Goal: Transaction & Acquisition: Purchase product/service

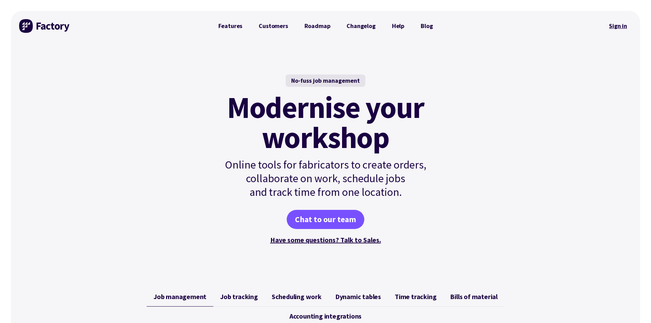
click at [616, 23] on link "Sign in" at bounding box center [618, 26] width 28 height 16
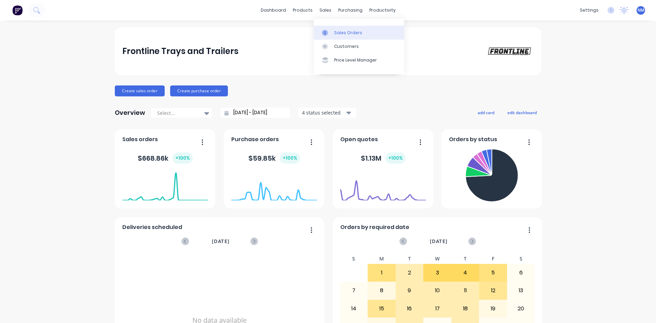
click at [333, 33] on link "Sales Orders" at bounding box center [359, 33] width 91 height 14
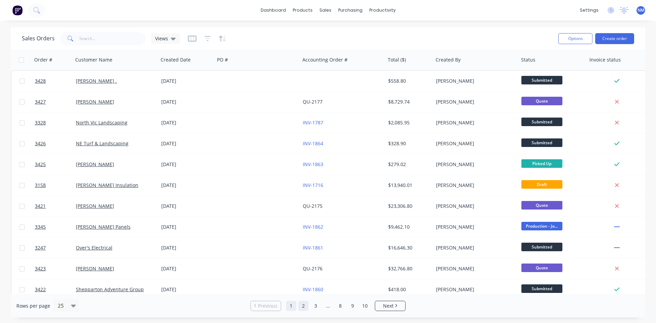
click at [303, 303] on link "2" at bounding box center [303, 306] width 10 height 10
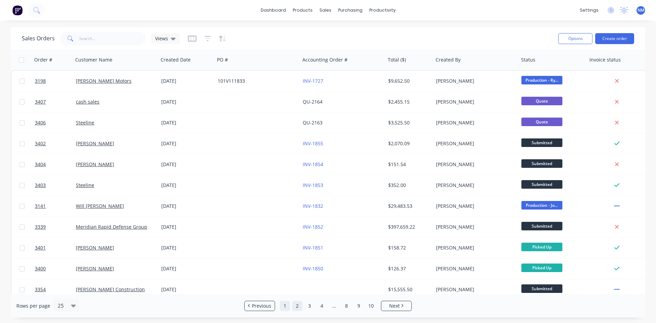
click at [286, 306] on link "1" at bounding box center [285, 306] width 10 height 10
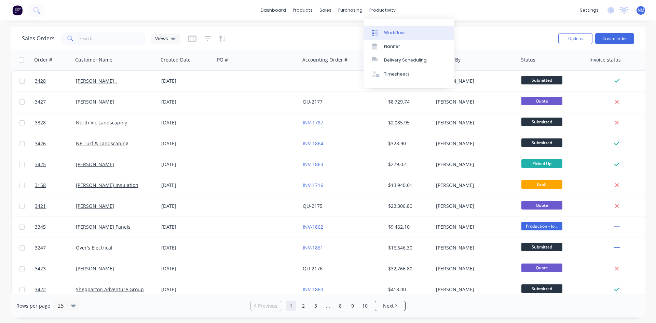
click at [394, 37] on link "Workflow" at bounding box center [408, 33] width 91 height 14
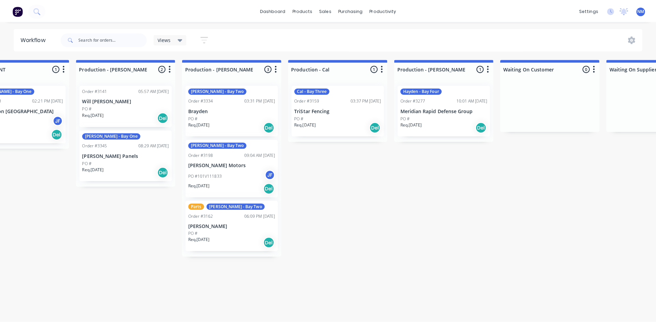
scroll to position [0, 679]
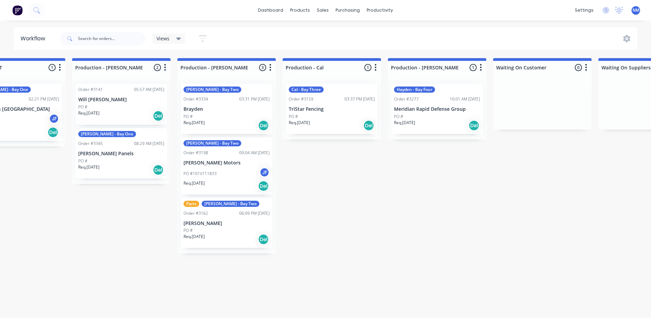
click at [445, 116] on div "PO #" at bounding box center [437, 116] width 86 height 6
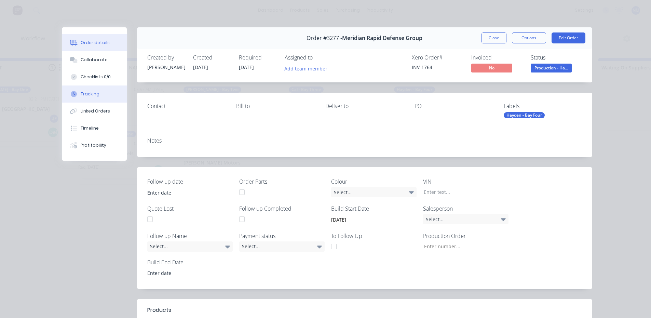
click at [106, 97] on button "Tracking" at bounding box center [94, 93] width 65 height 17
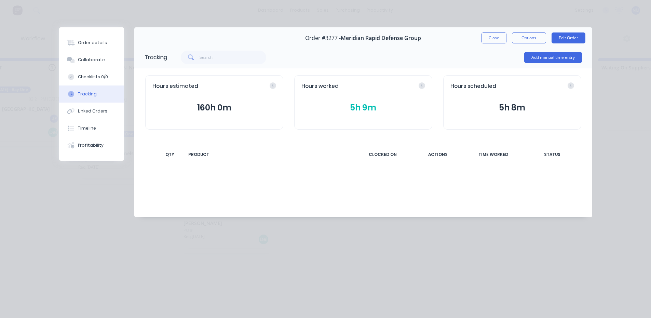
click at [420, 85] on icon at bounding box center [421, 85] width 6 height 6
click at [374, 107] on button "5h 9m" at bounding box center [363, 107] width 124 height 13
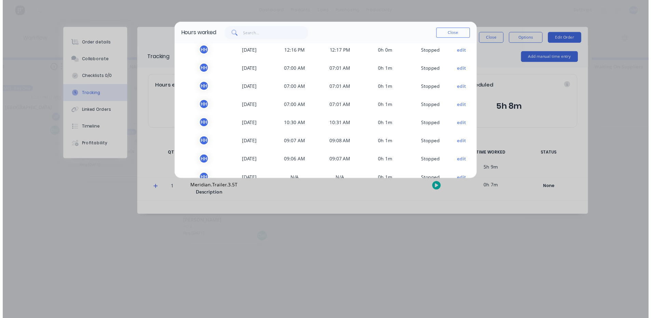
scroll to position [0, 0]
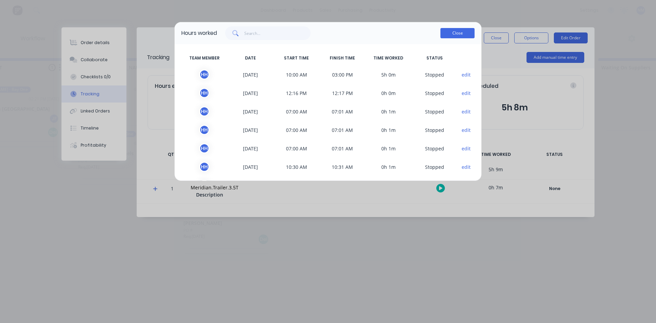
click at [463, 35] on button "Close" at bounding box center [457, 33] width 34 height 10
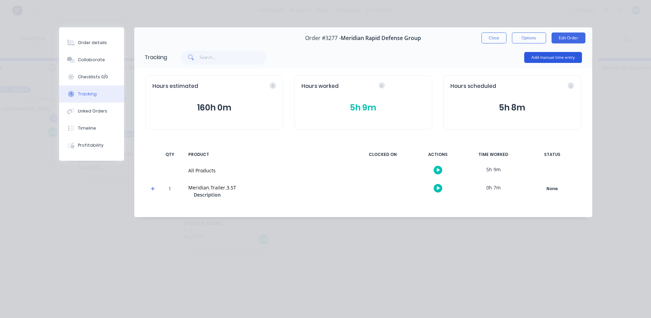
click at [551, 56] on button "Add manual time entry" at bounding box center [553, 57] width 58 height 11
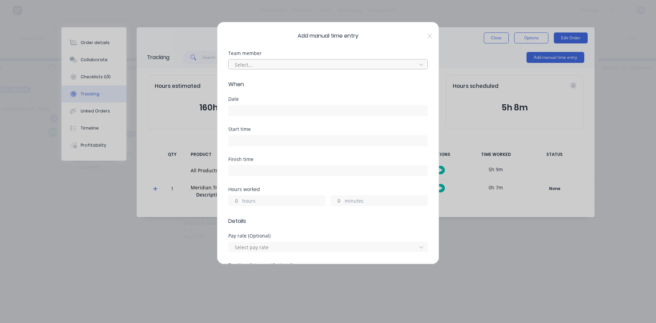
click at [293, 63] on div at bounding box center [323, 64] width 179 height 9
click at [415, 66] on div at bounding box center [421, 64] width 12 height 11
click at [306, 69] on div "Select..." at bounding box center [323, 64] width 183 height 10
click at [353, 68] on div at bounding box center [323, 64] width 179 height 9
click at [415, 65] on div at bounding box center [421, 64] width 12 height 11
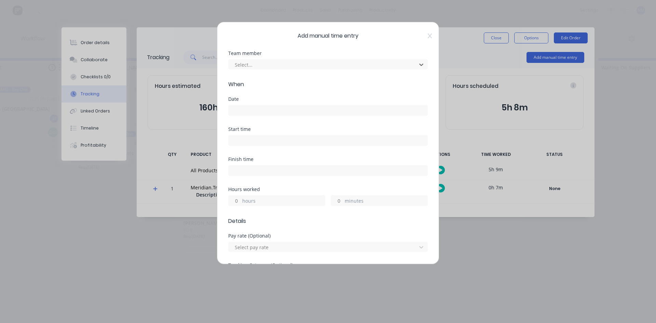
click at [428, 36] on icon at bounding box center [430, 35] width 4 height 5
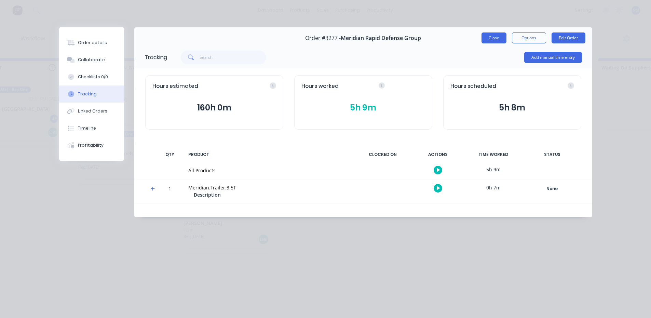
click at [498, 38] on button "Close" at bounding box center [493, 37] width 25 height 11
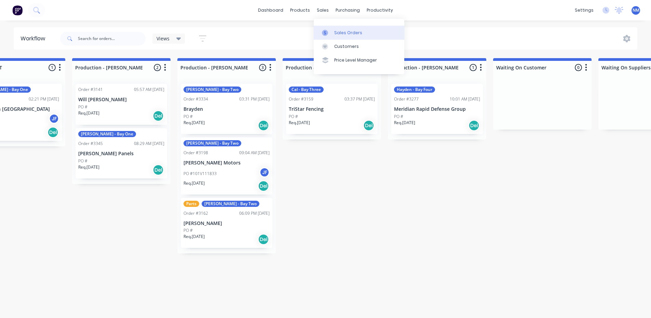
click at [351, 36] on link "Sales Orders" at bounding box center [359, 33] width 91 height 14
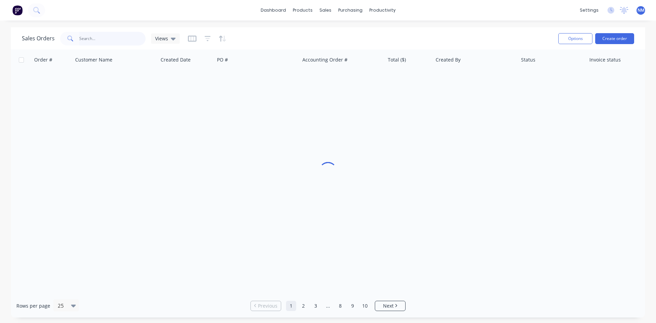
click at [94, 38] on input "text" at bounding box center [112, 39] width 67 height 14
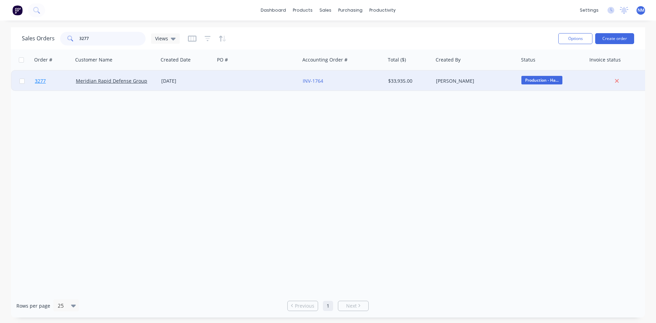
type input "3277"
click at [38, 80] on span "3277" at bounding box center [40, 81] width 11 height 7
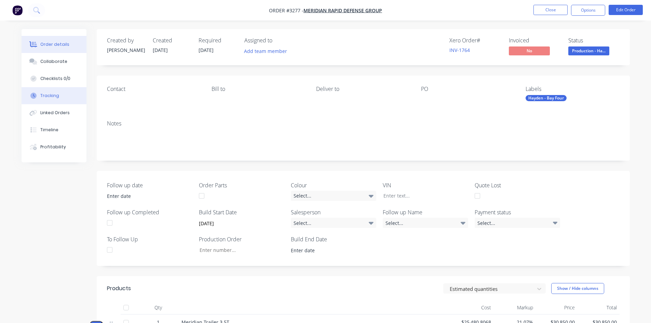
click at [66, 98] on button "Tracking" at bounding box center [54, 95] width 65 height 17
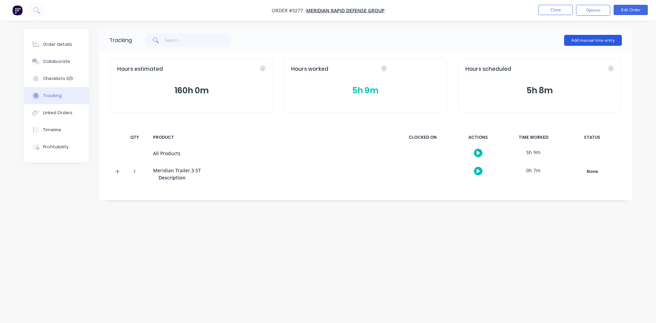
click at [581, 42] on button "Add manual time entry" at bounding box center [593, 40] width 58 height 11
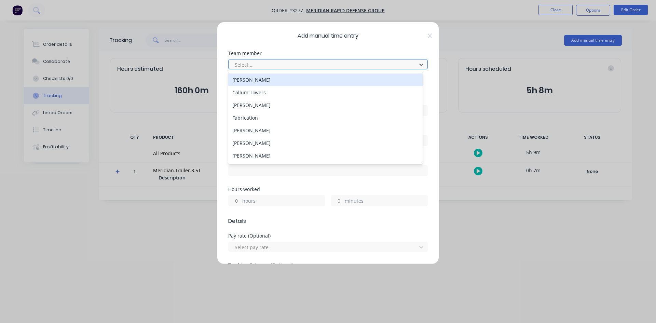
click at [378, 68] on div at bounding box center [323, 64] width 179 height 9
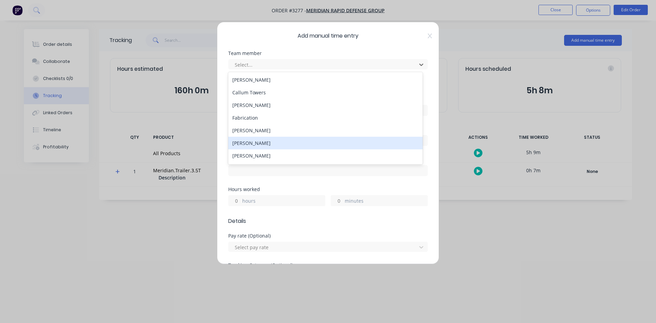
click at [274, 143] on div "[PERSON_NAME]" at bounding box center [325, 143] width 194 height 13
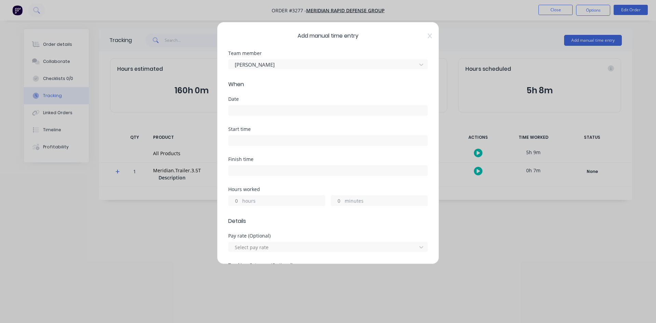
click at [250, 112] on input at bounding box center [327, 110] width 199 height 10
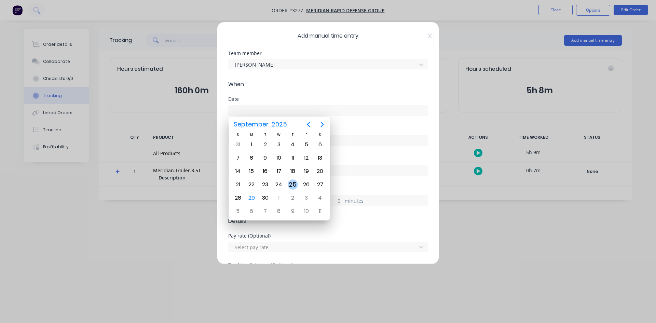
click at [295, 182] on div "25" at bounding box center [293, 184] width 10 height 10
type input "[DATE]"
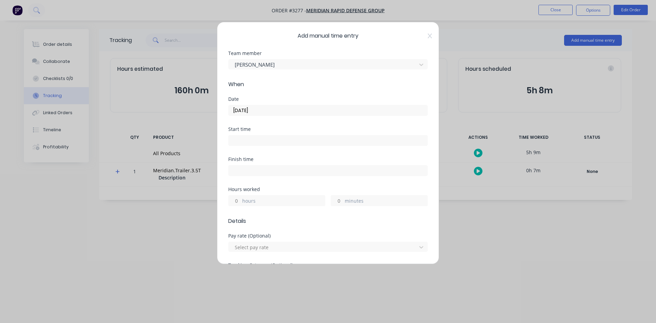
click at [258, 138] on input at bounding box center [327, 140] width 199 height 10
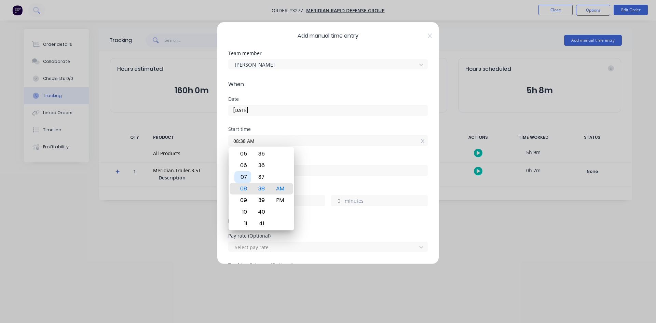
click at [246, 177] on div "07" at bounding box center [242, 177] width 17 height 12
type input "07:00 AM"
click at [280, 188] on div "AM" at bounding box center [280, 189] width 17 height 12
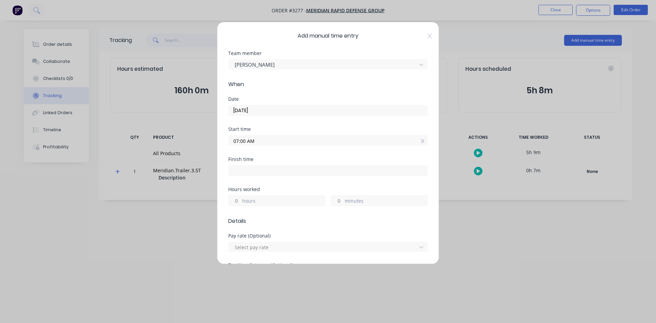
click at [328, 156] on div "Start time 07:00 AM" at bounding box center [327, 142] width 199 height 30
drag, startPoint x: 237, startPoint y: 200, endPoint x: 36, endPoint y: 199, distance: 201.5
click at [136, 198] on div "Add manual time entry Team member [PERSON_NAME] When Date [DATE] Start time 07:…" at bounding box center [328, 161] width 656 height 323
type input "7"
type input "02:00 PM"
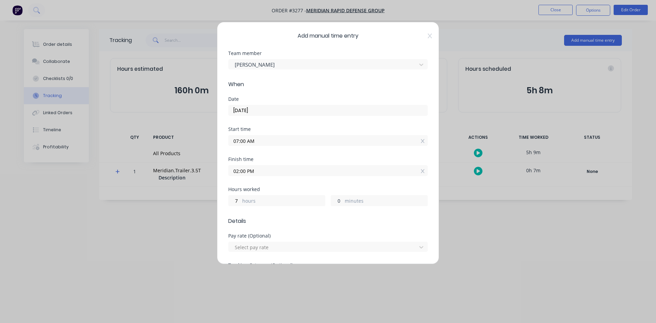
drag, startPoint x: 335, startPoint y: 201, endPoint x: 348, endPoint y: 204, distance: 12.9
click at [335, 201] on input "0" at bounding box center [337, 200] width 12 height 10
type input "30"
type input "02:30 PM"
click at [411, 216] on div "Hours worked 7 hours 30 minutes" at bounding box center [327, 202] width 199 height 30
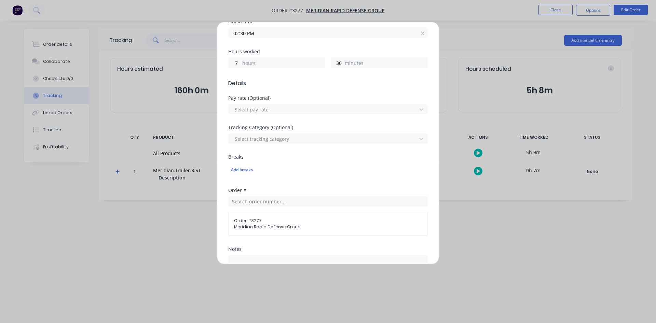
scroll to position [171, 0]
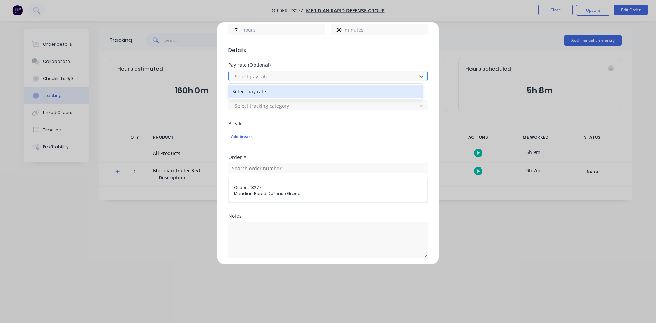
click at [337, 78] on div at bounding box center [323, 76] width 179 height 9
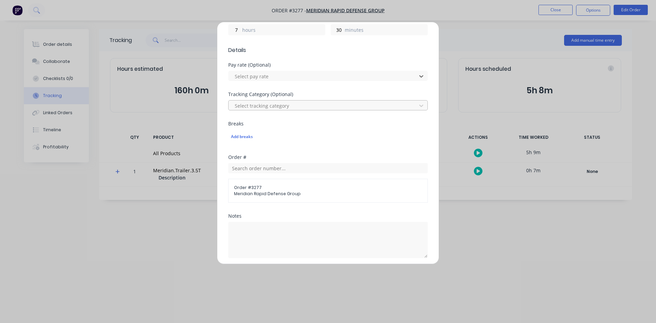
click at [304, 102] on div at bounding box center [323, 105] width 179 height 9
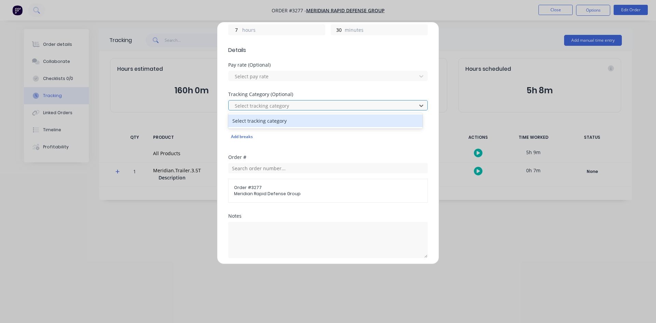
click at [304, 102] on div at bounding box center [323, 105] width 179 height 9
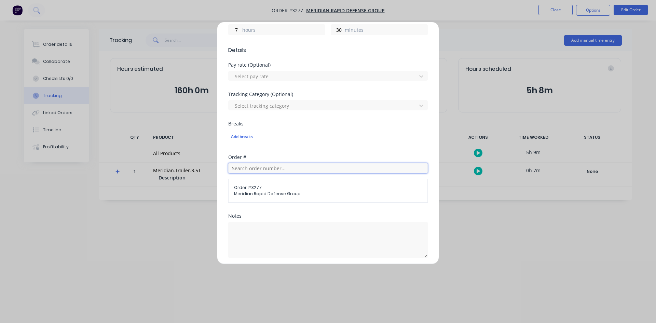
click at [266, 167] on input "text" at bounding box center [327, 168] width 199 height 10
click at [284, 192] on span "Meridian Rapid Defense Group" at bounding box center [328, 194] width 188 height 6
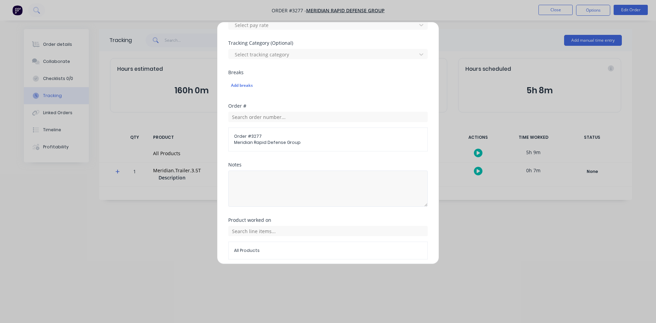
scroll to position [249, 0]
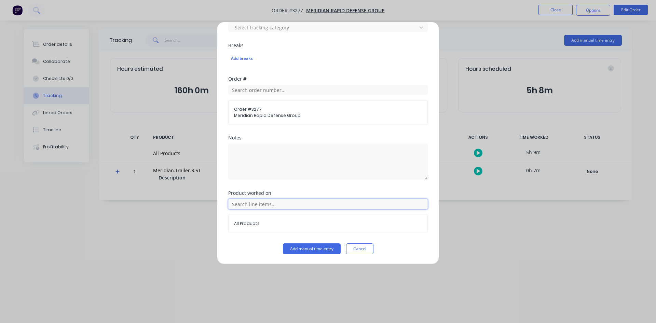
click at [299, 202] on input "text" at bounding box center [327, 204] width 199 height 10
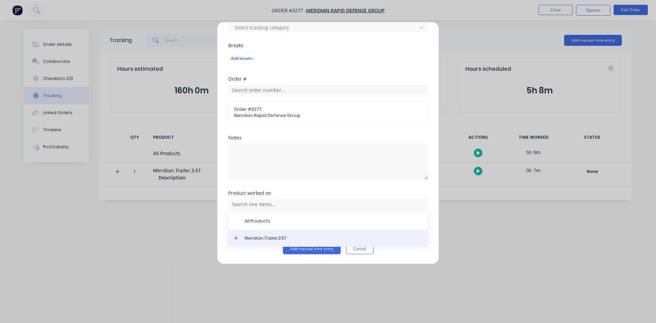
click at [276, 242] on div "Meridian.Trailer.3.5T" at bounding box center [327, 238] width 199 height 17
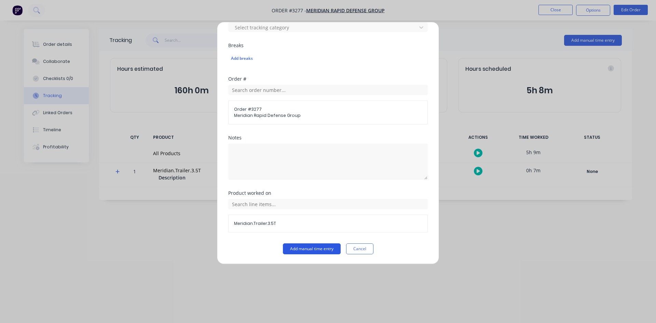
click at [326, 247] on button "Add manual time entry" at bounding box center [312, 248] width 58 height 11
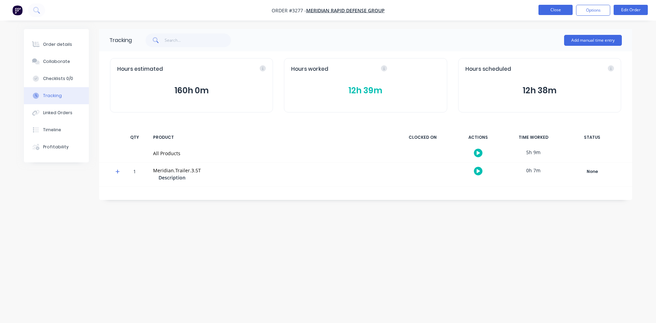
click at [546, 12] on button "Close" at bounding box center [555, 10] width 34 height 10
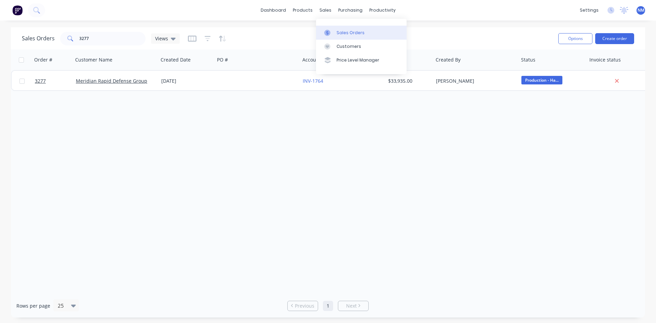
click at [355, 31] on div "Sales Orders" at bounding box center [350, 33] width 28 height 6
drag, startPoint x: 79, startPoint y: 35, endPoint x: 0, endPoint y: 8, distance: 83.8
click at [0, 26] on div "dashboard products sales purchasing productivity dashboard products Product Cat…" at bounding box center [328, 161] width 656 height 323
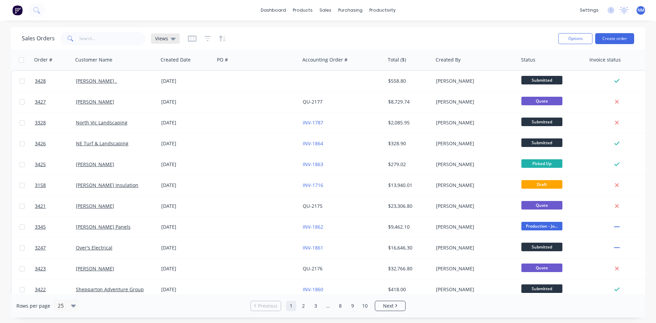
click at [166, 37] on span "Views" at bounding box center [161, 38] width 13 height 7
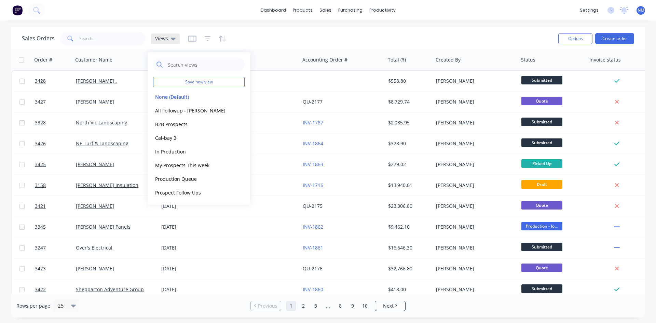
click at [166, 37] on span "Views" at bounding box center [161, 38] width 13 height 7
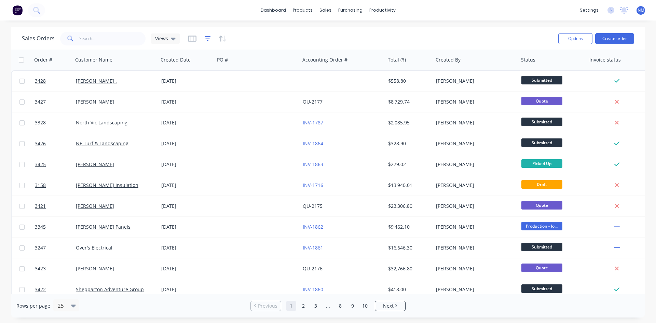
click at [205, 41] on icon "button" at bounding box center [208, 38] width 6 height 7
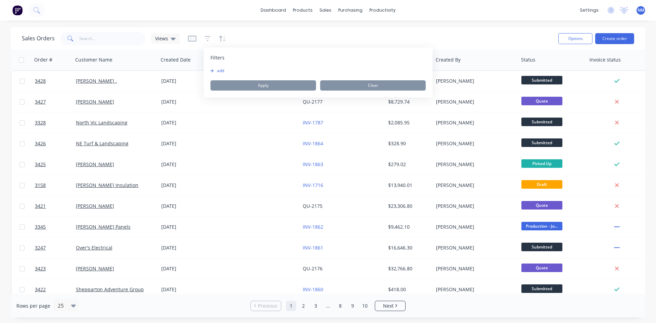
click at [221, 72] on button "add" at bounding box center [218, 70] width 17 height 5
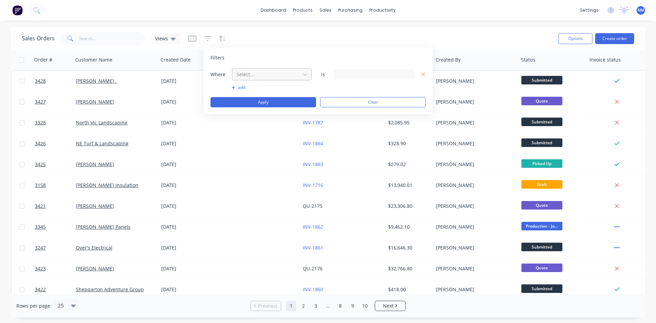
click at [242, 74] on div at bounding box center [266, 74] width 61 height 9
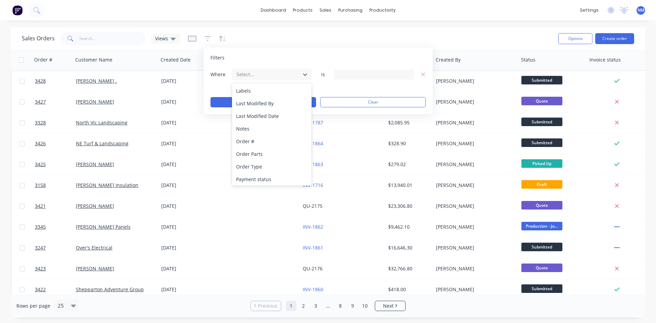
scroll to position [317, 0]
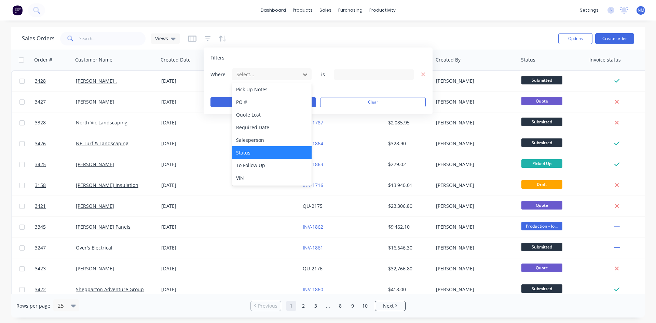
click at [265, 150] on div "Status" at bounding box center [272, 152] width 80 height 13
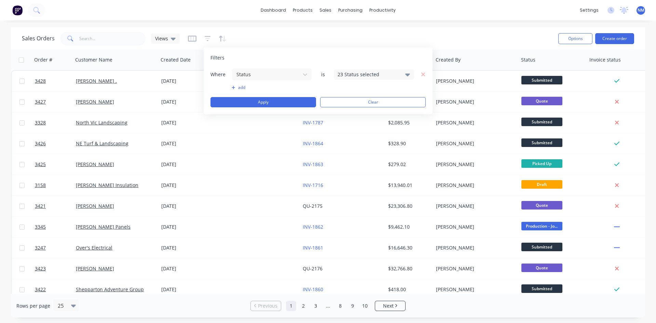
click at [387, 77] on div "23 Status selected" at bounding box center [368, 74] width 62 height 7
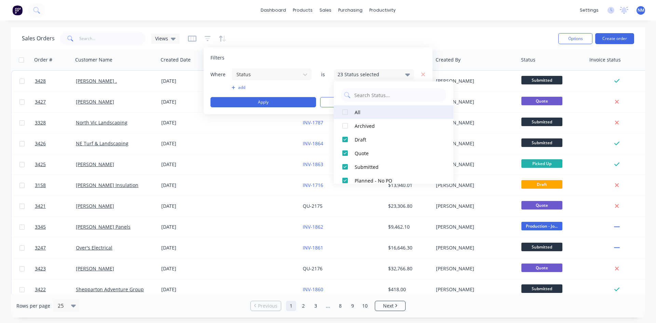
click at [344, 114] on div at bounding box center [345, 112] width 14 height 14
click at [345, 113] on div at bounding box center [345, 112] width 14 height 14
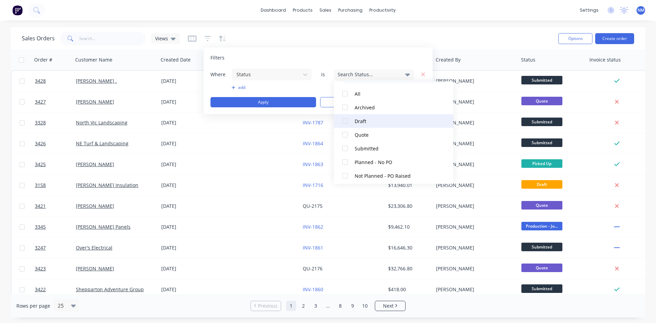
scroll to position [34, 0]
click at [345, 133] on div at bounding box center [345, 133] width 14 height 14
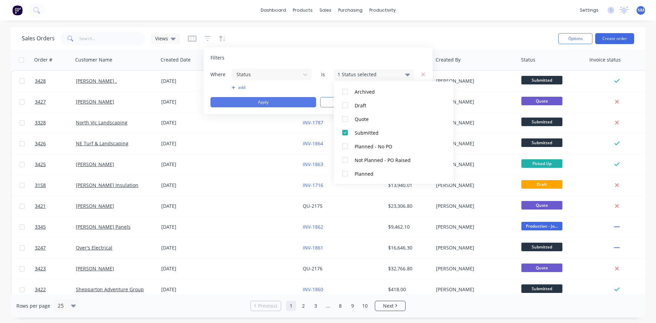
click at [255, 102] on button "Apply" at bounding box center [263, 102] width 106 height 10
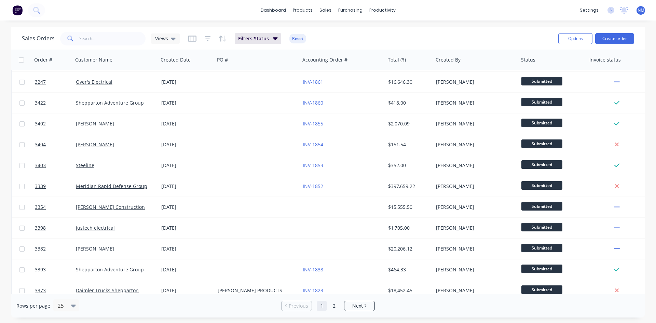
scroll to position [0, 0]
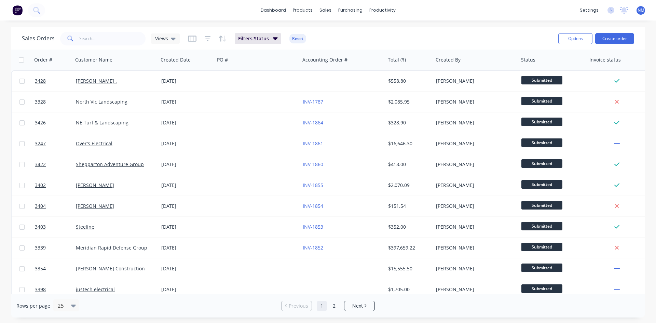
click at [468, 30] on div "Sales Orders Views Filters: Status Reset Options Create order" at bounding box center [328, 38] width 634 height 22
click at [582, 34] on button "Options" at bounding box center [575, 38] width 34 height 11
click at [558, 81] on div "Export" at bounding box center [554, 83] width 63 height 10
click at [171, 38] on icon at bounding box center [173, 39] width 5 height 3
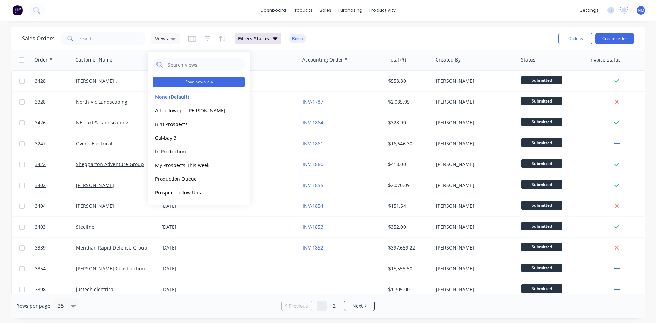
click at [211, 80] on button "Save new view" at bounding box center [199, 82] width 92 height 10
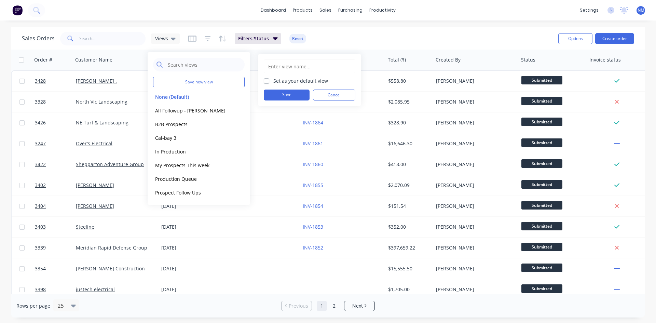
click at [290, 66] on input "text" at bounding box center [309, 66] width 84 height 13
type input "Submitted Orders"
click at [272, 97] on button "Save" at bounding box center [287, 94] width 46 height 11
click at [389, 40] on div "Sales Orders Views Filters: Status Reset" at bounding box center [287, 38] width 531 height 17
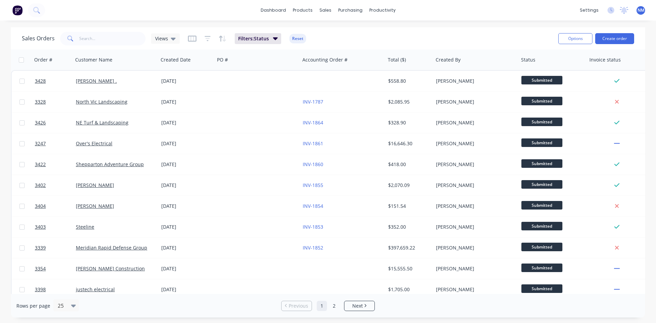
click at [179, 38] on div "Sales Orders Views Filters: Status Reset" at bounding box center [287, 38] width 531 height 17
click at [168, 39] on span "Views" at bounding box center [161, 38] width 13 height 7
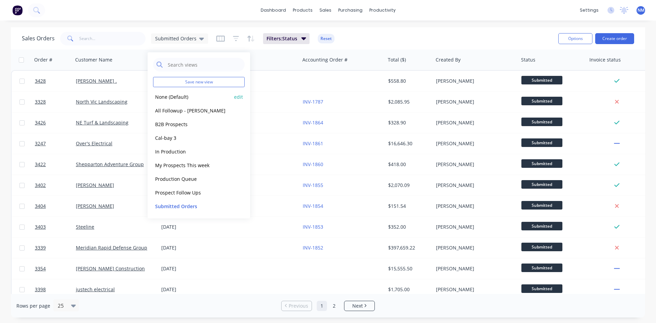
click at [181, 99] on button "None (Default)" at bounding box center [192, 97] width 78 height 8
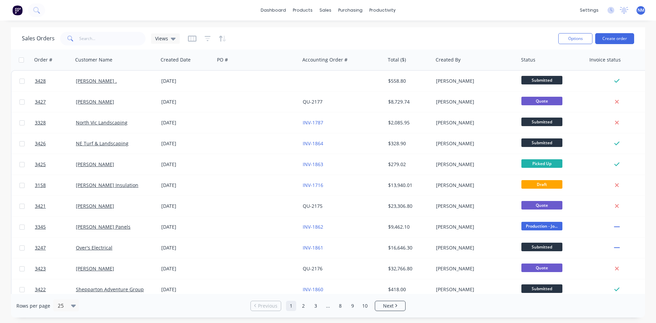
click at [177, 38] on div "Views" at bounding box center [165, 38] width 29 height 10
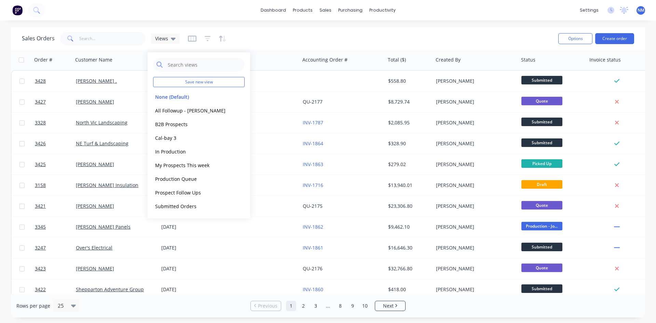
click at [276, 42] on div "Sales Orders Views" at bounding box center [287, 38] width 531 height 17
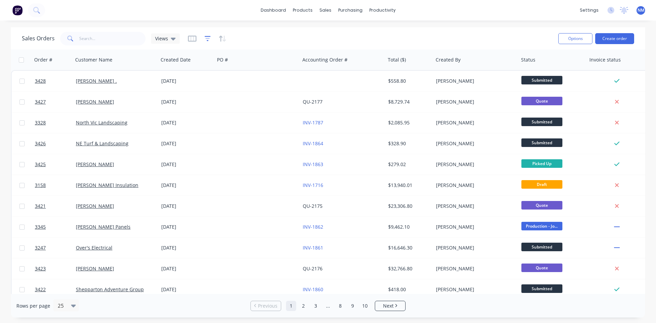
click at [209, 37] on icon "button" at bounding box center [208, 38] width 6 height 5
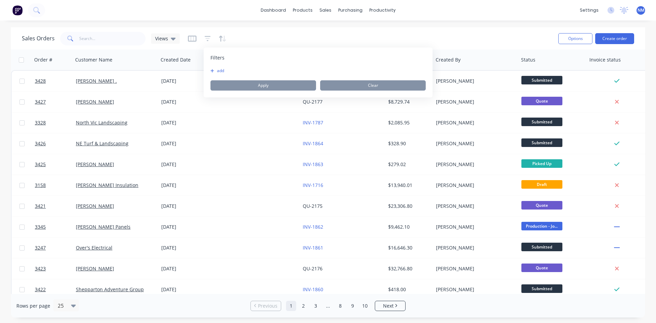
click at [220, 73] on button "add" at bounding box center [218, 70] width 17 height 5
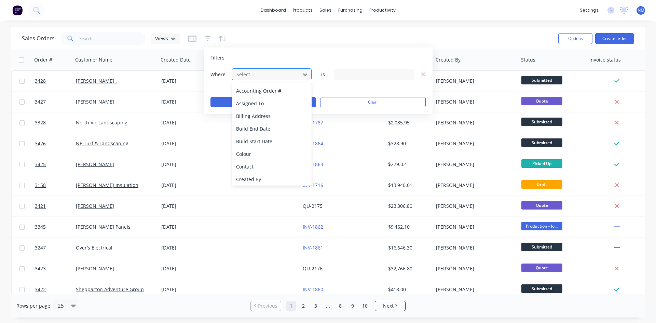
click at [259, 72] on div at bounding box center [266, 74] width 61 height 9
click at [273, 154] on div "Status" at bounding box center [272, 152] width 80 height 13
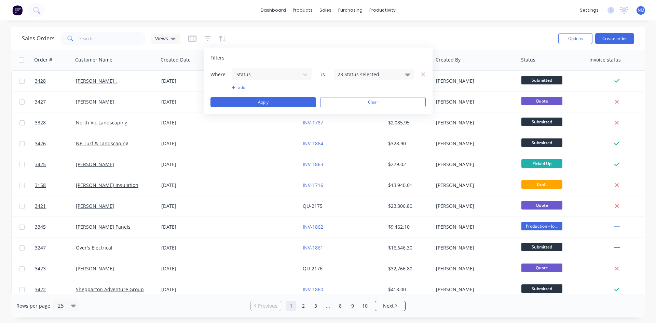
click at [360, 74] on div "23 Status selected" at bounding box center [368, 74] width 62 height 7
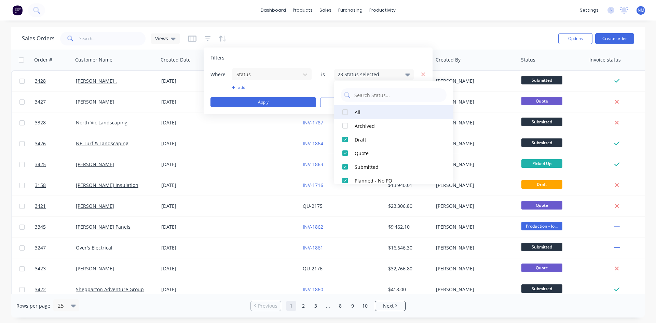
click at [344, 115] on div at bounding box center [345, 112] width 14 height 14
click at [344, 113] on div at bounding box center [345, 112] width 14 height 14
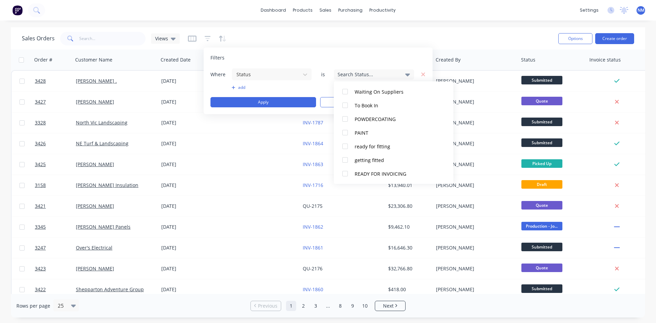
scroll to position [266, 0]
click at [352, 177] on button "Picked Up" at bounding box center [394, 174] width 120 height 14
click at [350, 162] on div at bounding box center [345, 160] width 14 height 14
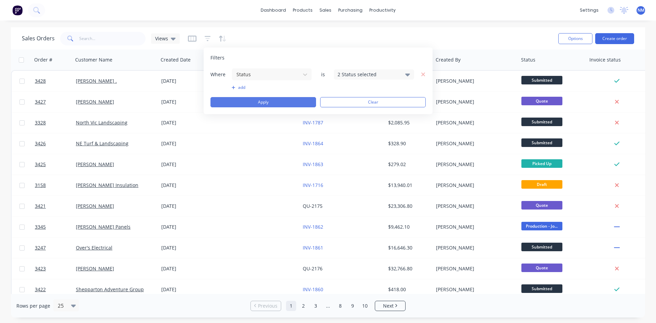
click at [292, 105] on button "Apply" at bounding box center [263, 102] width 106 height 10
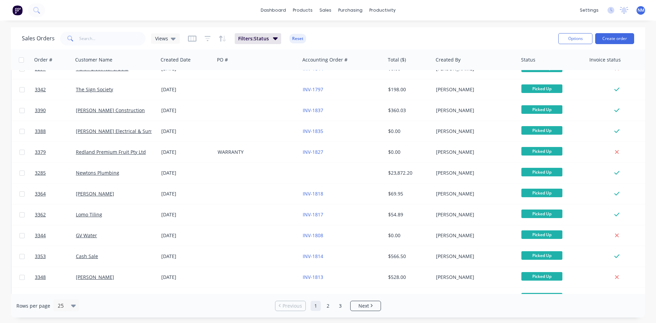
scroll to position [0, 0]
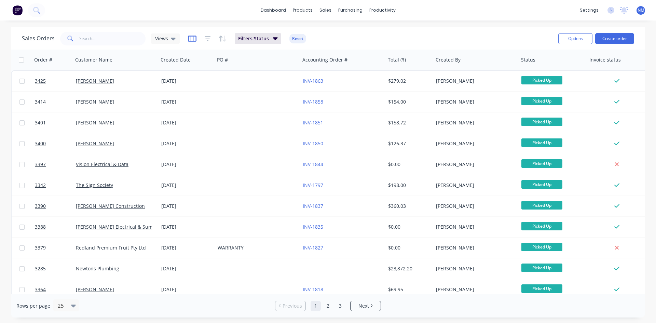
click at [188, 38] on icon "button" at bounding box center [192, 38] width 9 height 7
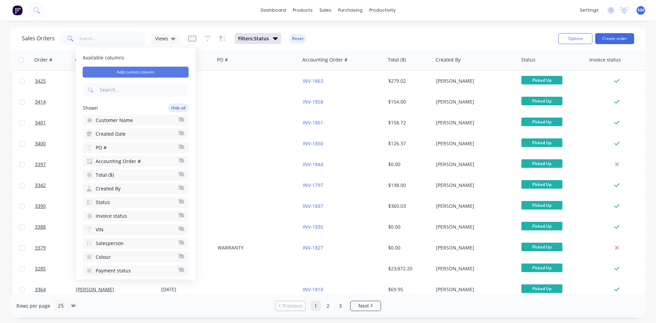
drag, startPoint x: 146, startPoint y: 67, endPoint x: 149, endPoint y: 67, distance: 3.5
click at [147, 68] on button "Add custom column" at bounding box center [136, 72] width 106 height 11
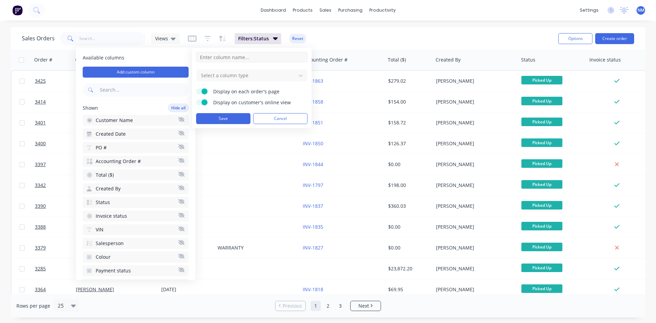
drag, startPoint x: 246, startPoint y: 60, endPoint x: 251, endPoint y: 53, distance: 9.3
click at [251, 54] on input at bounding box center [251, 57] width 111 height 10
type input "Retail Sale"
click at [249, 71] on div "Select a column type" at bounding box center [246, 75] width 96 height 11
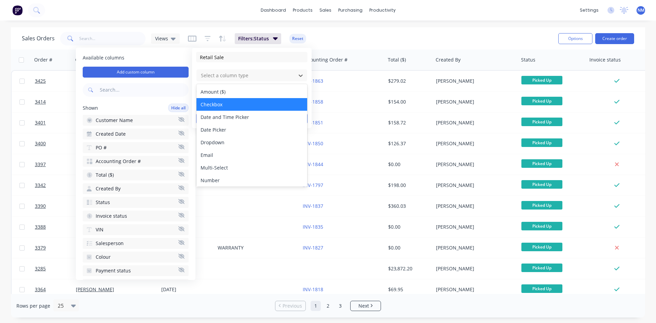
click at [227, 108] on div "Checkbox" at bounding box center [251, 104] width 111 height 13
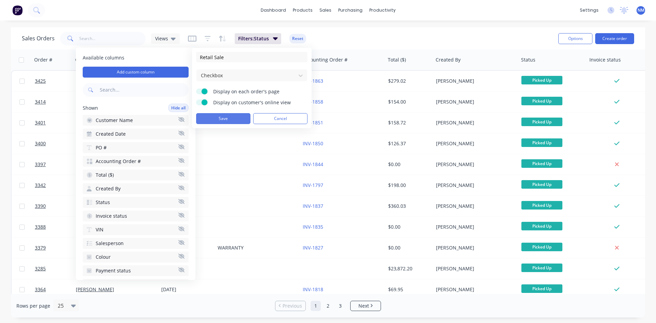
click at [214, 117] on button "Save" at bounding box center [223, 118] width 54 height 11
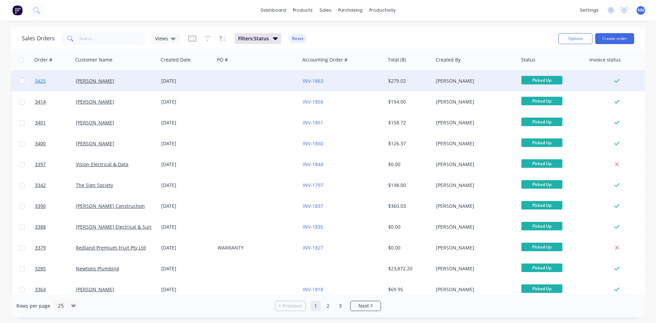
click at [46, 78] on span "3425" at bounding box center [40, 81] width 11 height 7
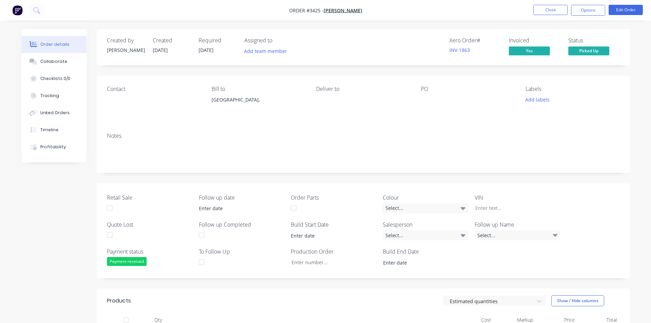
click at [111, 209] on div at bounding box center [110, 208] width 14 height 14
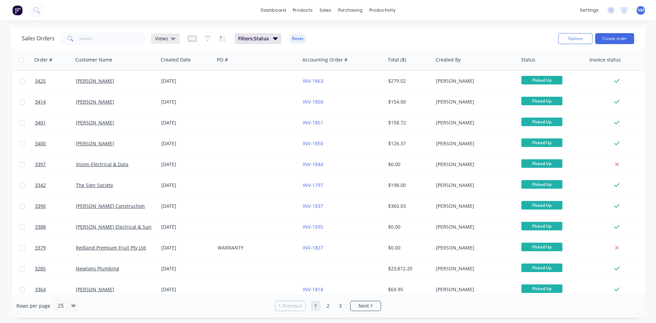
click at [171, 39] on icon at bounding box center [173, 39] width 5 height 3
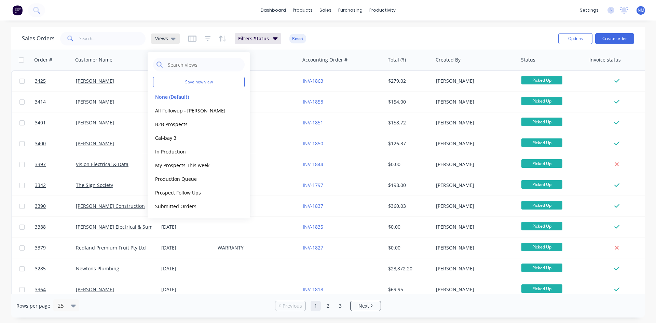
click at [171, 39] on icon at bounding box center [173, 39] width 5 height 8
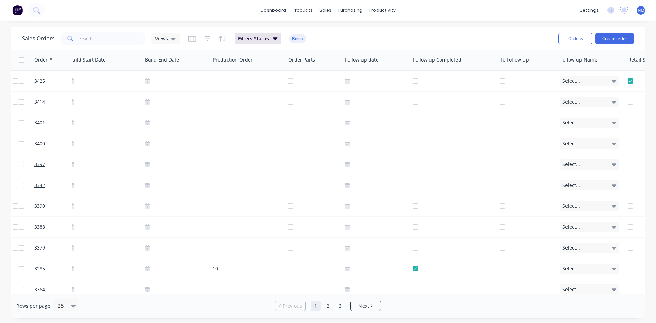
scroll to position [0, 866]
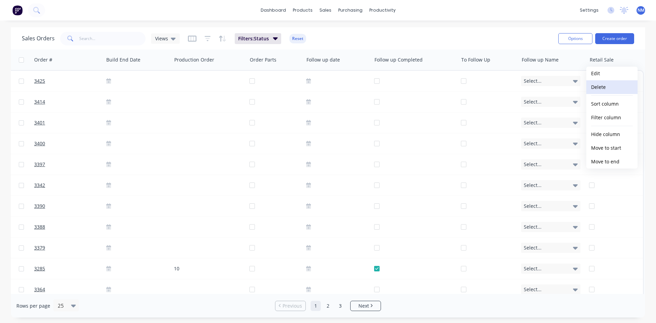
click at [621, 91] on button "Delete" at bounding box center [611, 87] width 51 height 14
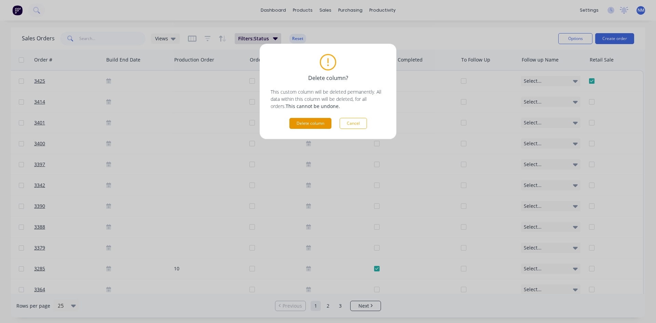
click at [297, 123] on button "Delete column" at bounding box center [310, 123] width 42 height 11
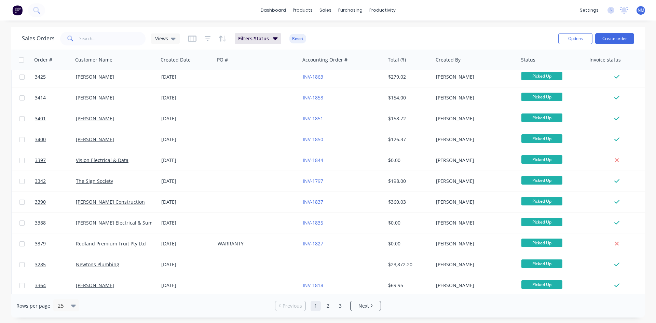
scroll to position [0, 0]
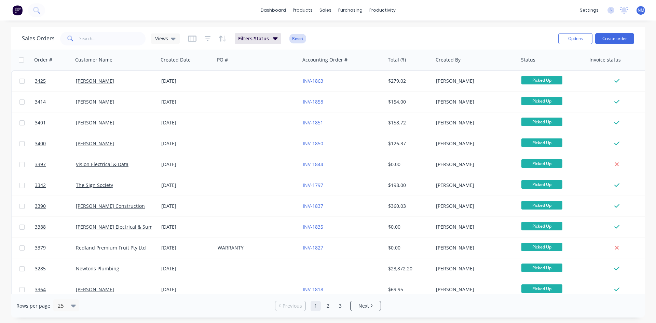
click at [298, 37] on button "Reset" at bounding box center [297, 39] width 17 height 10
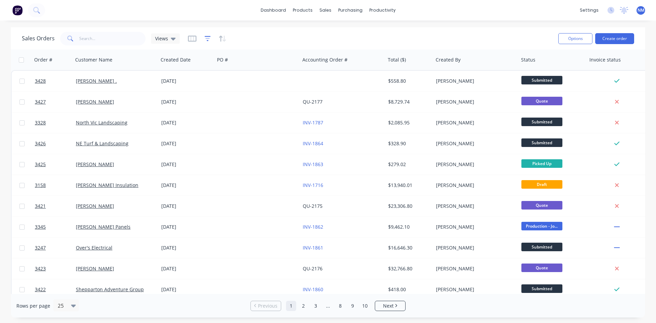
click at [207, 37] on icon "button" at bounding box center [208, 38] width 6 height 7
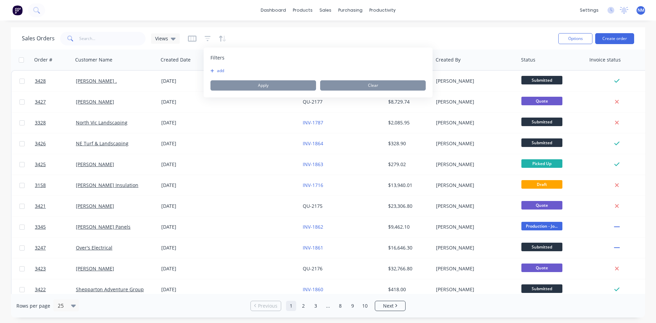
click at [214, 69] on icon "button" at bounding box center [212, 71] width 4 height 4
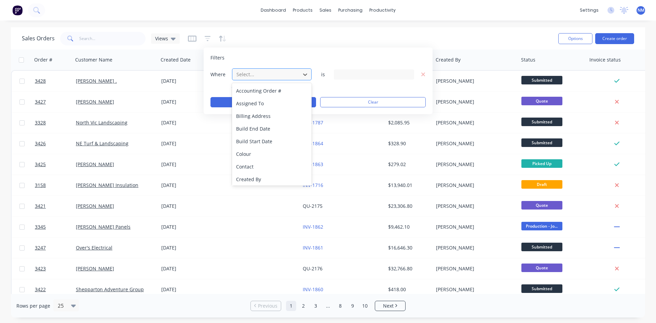
click at [291, 77] on div at bounding box center [266, 74] width 61 height 9
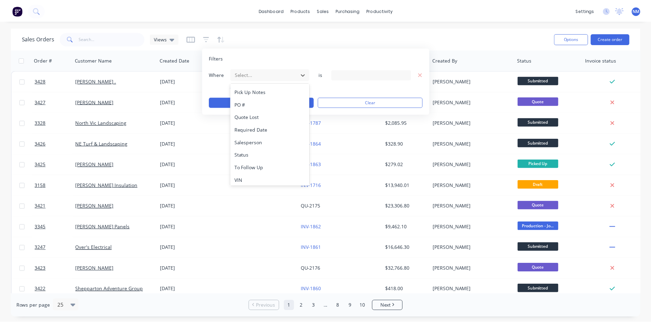
scroll to position [317, 0]
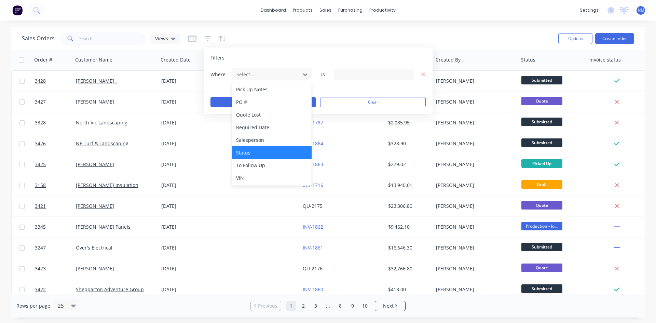
click at [259, 156] on div "Status" at bounding box center [272, 152] width 80 height 13
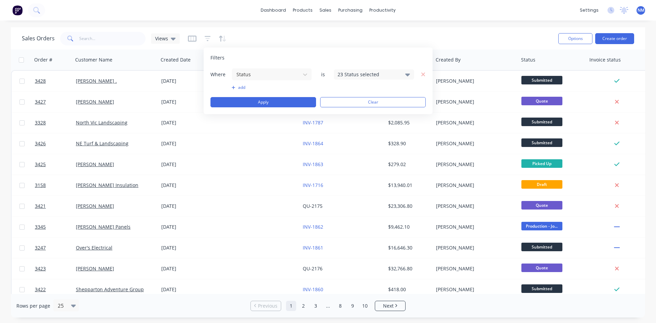
click at [359, 79] on div "23 Status selected" at bounding box center [374, 74] width 80 height 10
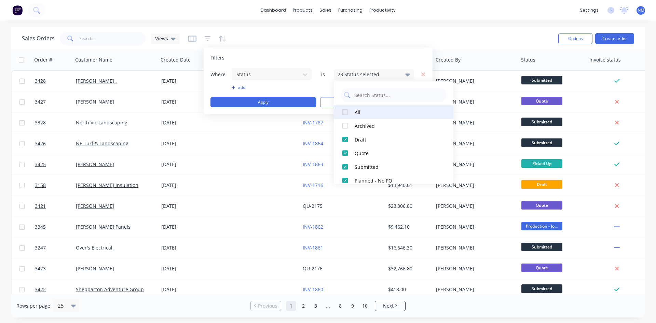
click at [345, 112] on div at bounding box center [345, 112] width 14 height 14
click at [427, 45] on div "Sales Orders Views" at bounding box center [287, 38] width 531 height 17
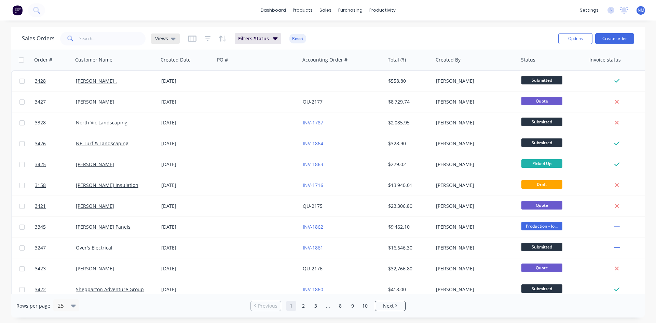
click at [168, 41] on div "Views" at bounding box center [165, 39] width 20 height 6
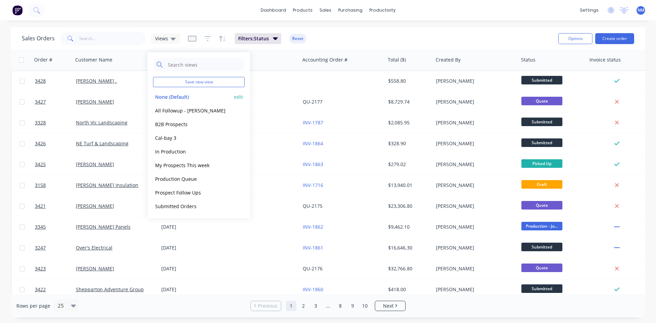
click at [171, 98] on button "None (Default)" at bounding box center [192, 97] width 78 height 8
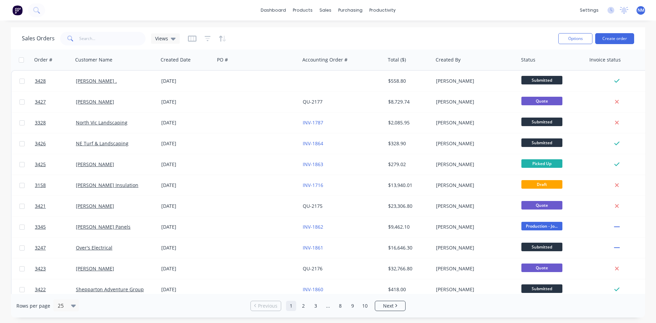
click at [364, 31] on div "Sales Orders Views" at bounding box center [287, 38] width 531 height 17
click at [627, 38] on button "Create order" at bounding box center [614, 38] width 39 height 11
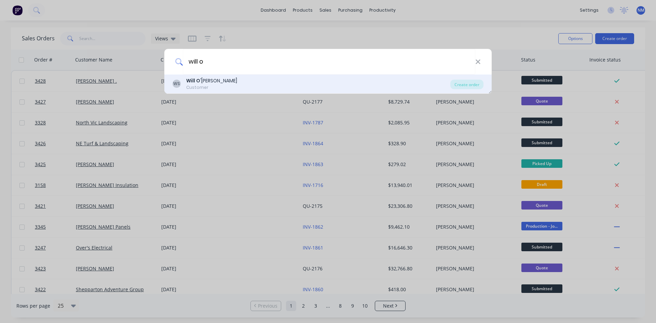
type input "will o"
click at [255, 83] on div "WS [PERSON_NAME] Customer" at bounding box center [311, 83] width 278 height 13
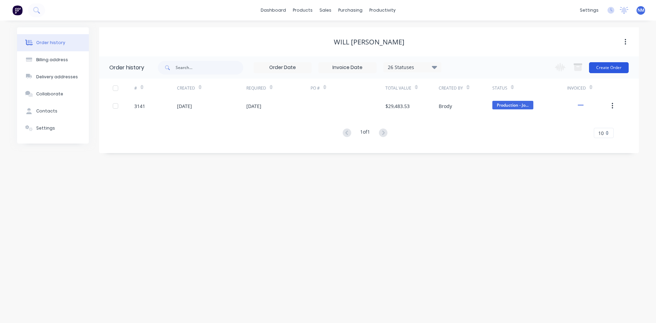
click at [607, 68] on button "Create Order" at bounding box center [609, 67] width 40 height 11
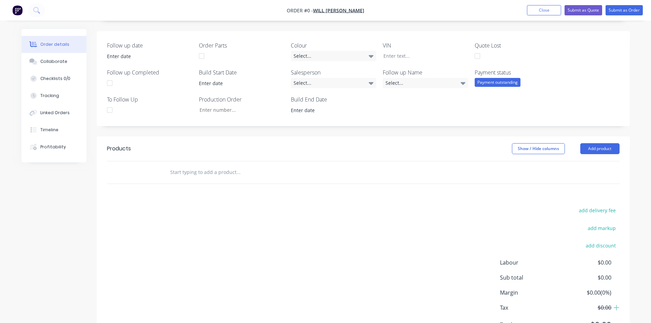
scroll to position [171, 0]
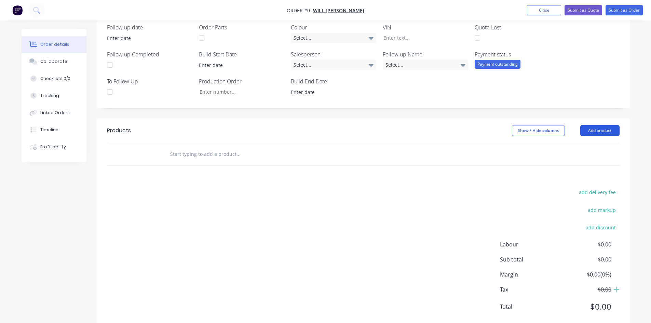
click at [605, 129] on button "Add product" at bounding box center [599, 130] width 39 height 11
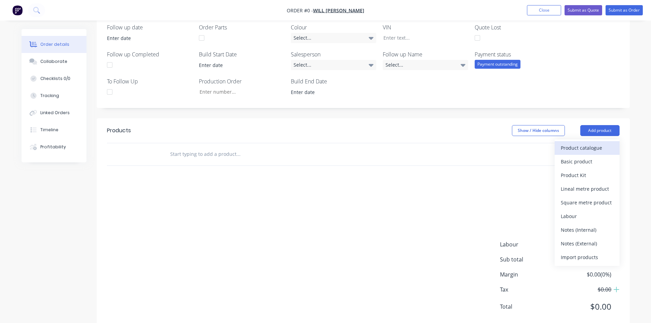
click at [582, 148] on div "Product catalogue" at bounding box center [586, 148] width 53 height 10
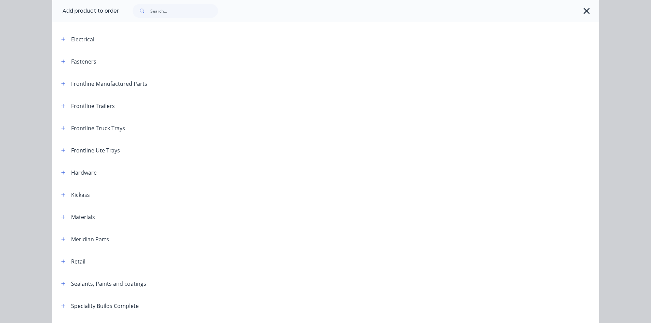
scroll to position [239, 0]
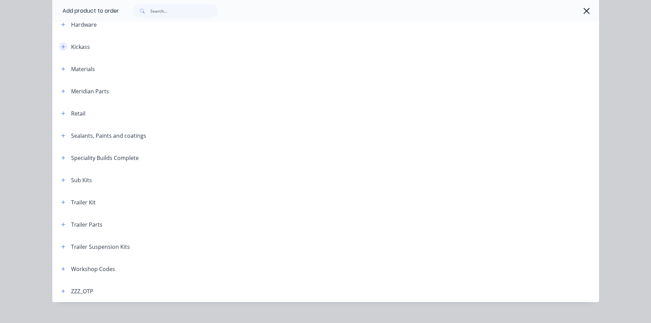
click at [61, 45] on icon "button" at bounding box center [63, 46] width 4 height 5
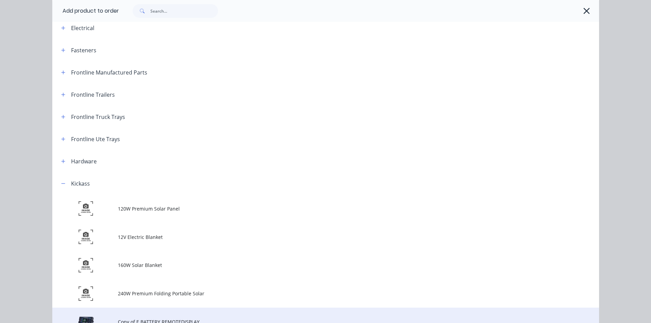
scroll to position [0, 0]
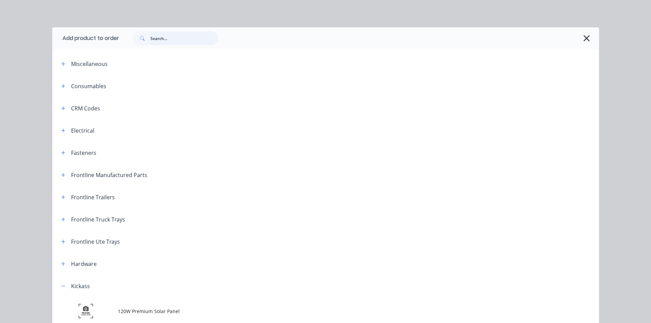
click at [153, 37] on input "text" at bounding box center [184, 38] width 68 height 14
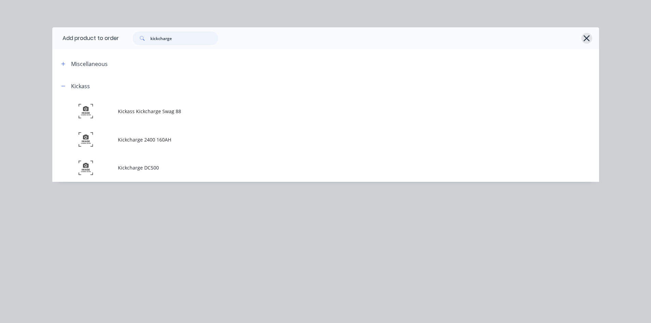
type input "kickcharge"
click at [583, 37] on icon "button" at bounding box center [586, 38] width 7 height 10
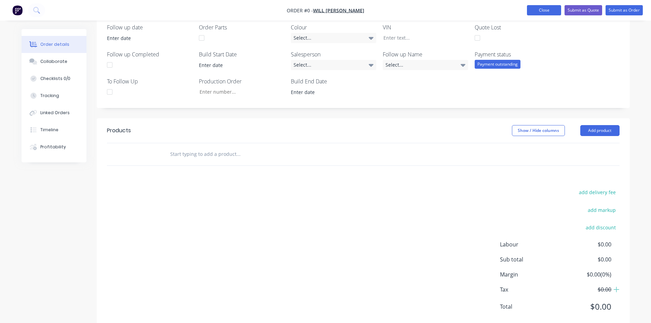
click at [545, 12] on button "Close" at bounding box center [544, 10] width 34 height 10
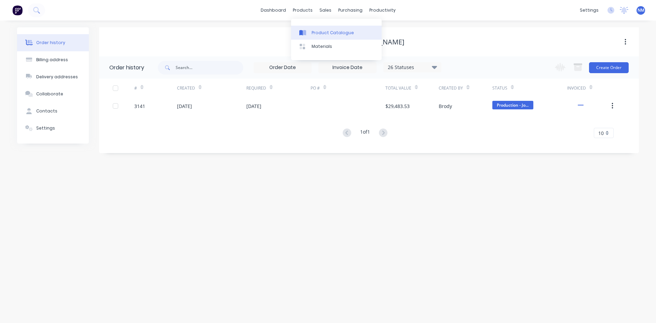
click at [314, 33] on div "Product Catalogue" at bounding box center [332, 33] width 42 height 6
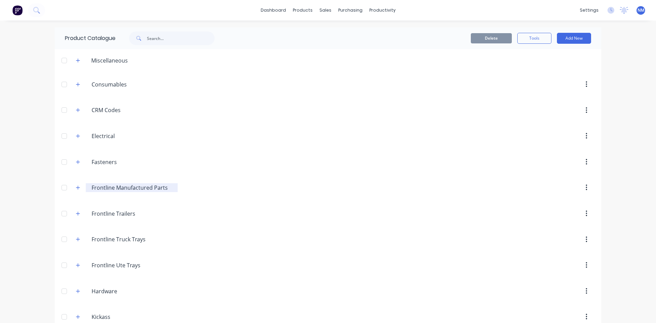
scroll to position [137, 0]
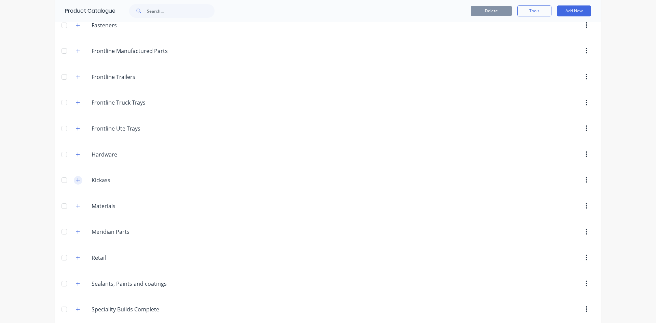
click at [74, 180] on button "button" at bounding box center [78, 180] width 9 height 9
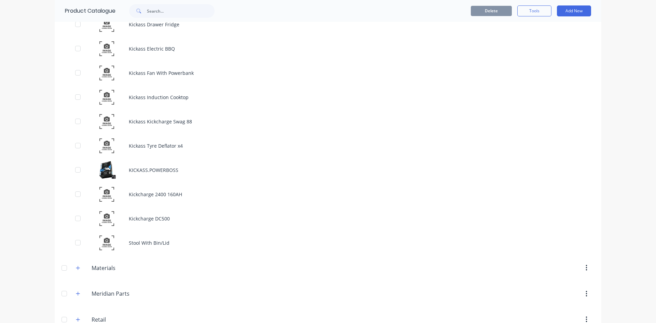
scroll to position [1469, 0]
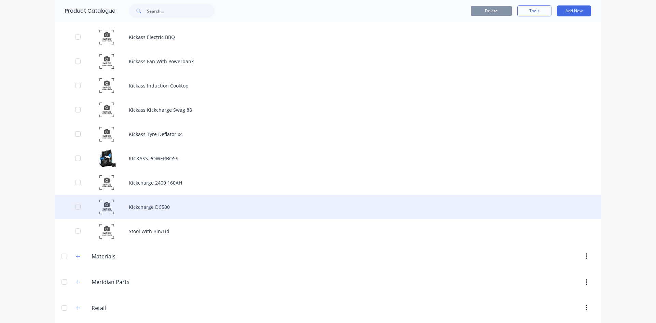
click at [179, 204] on div "Kickcharge DC500" at bounding box center [328, 207] width 546 height 24
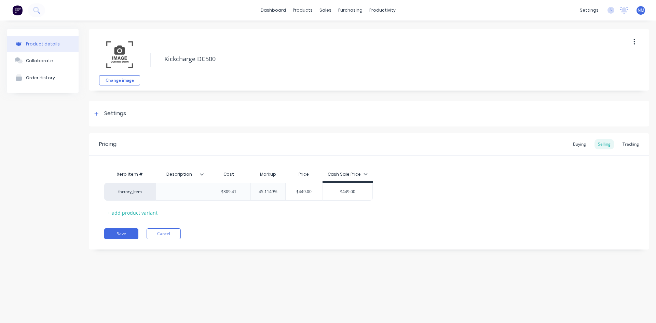
click at [637, 41] on button "button" at bounding box center [634, 42] width 16 height 12
click at [605, 63] on span "Duplicate" at bounding box center [608, 59] width 51 height 7
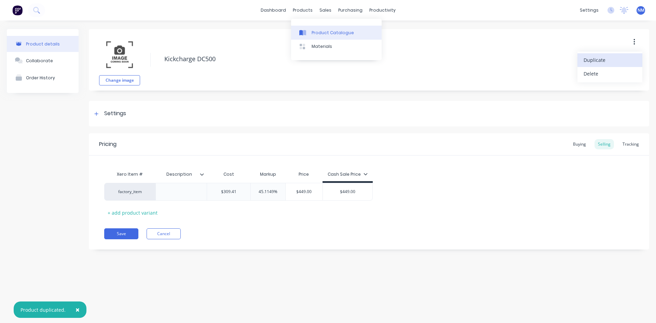
click at [321, 32] on div "Product Catalogue" at bounding box center [332, 33] width 42 height 6
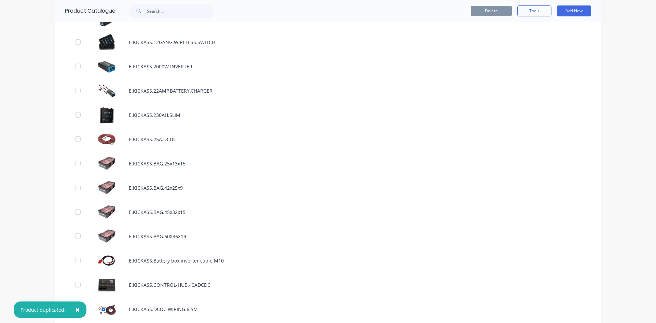
scroll to position [410, 0]
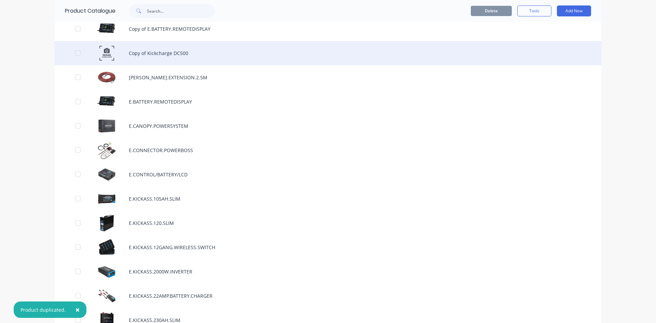
click at [171, 48] on div "Copy of Kickcharge DC500" at bounding box center [328, 53] width 546 height 24
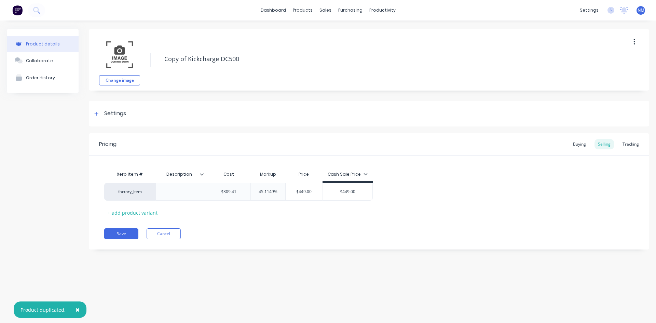
drag, startPoint x: 187, startPoint y: 58, endPoint x: 153, endPoint y: 55, distance: 34.0
click at [155, 58] on div "Change image Copy of Kickcharge DC500" at bounding box center [369, 59] width 560 height 61
type textarea "x"
type textarea "Kickcharge DC500"
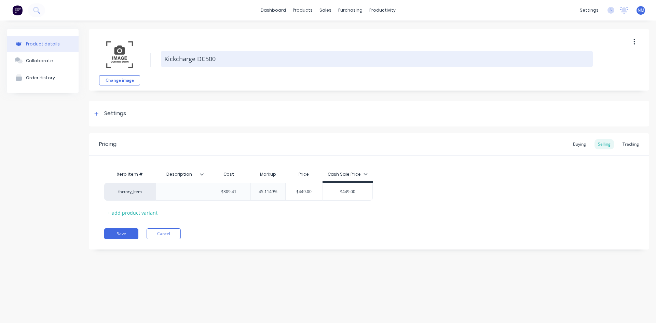
drag, startPoint x: 225, startPoint y: 57, endPoint x: 198, endPoint y: 52, distance: 27.5
click at [198, 52] on textarea "Kickcharge DC500" at bounding box center [377, 59] width 432 height 16
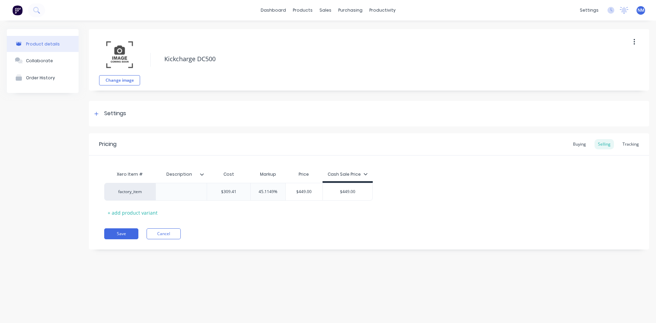
type textarea "x"
type textarea "Kickcharge 1"
type textarea "x"
type textarea "Kickcharge 12"
type textarea "x"
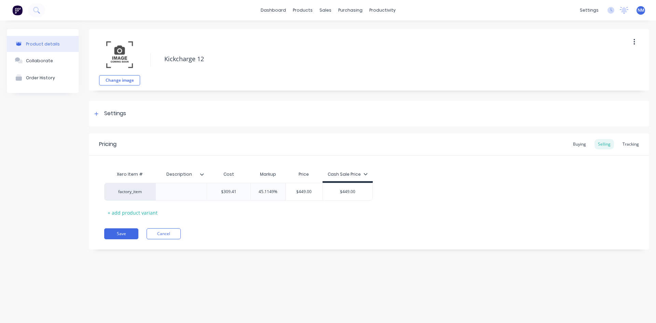
type textarea "Kickcharge 120"
type textarea "x"
type textarea "Kickcharge 1200"
type textarea "x"
type textarea "Kickcharge 1200"
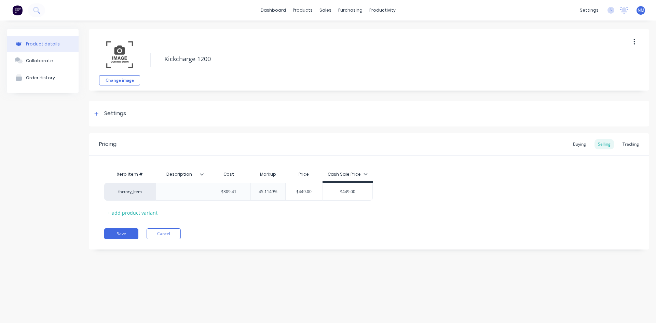
type textarea "x"
type textarea "Kickcharge 1200 L"
type textarea "x"
type textarea "Kickcharge 1200 Li"
type textarea "x"
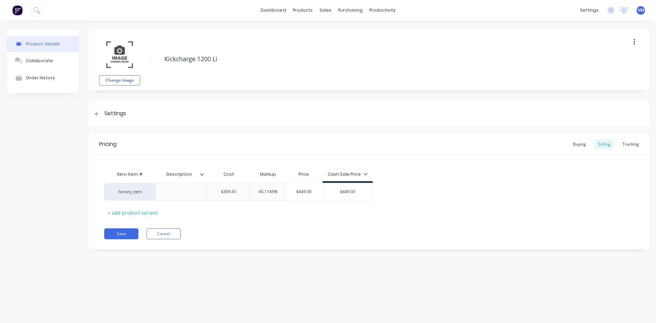
type textarea "Kickcharge 1200 Lit"
type textarea "x"
type textarea "Kickcharge 1200 Lith"
type textarea "x"
type textarea "Kickcharge 1200 Lithi"
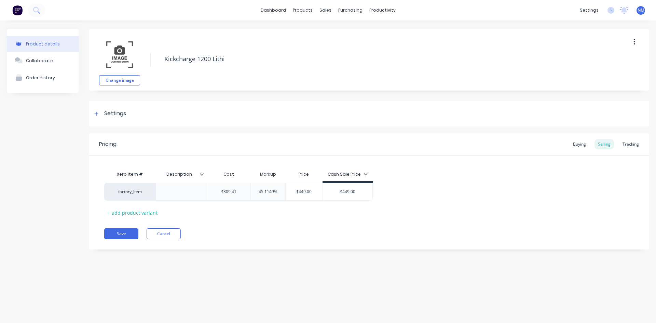
type textarea "x"
type textarea "Kickcharge 1200 Lithiu"
type textarea "x"
type textarea "Kickcharge 1200 Lithium"
type textarea "x"
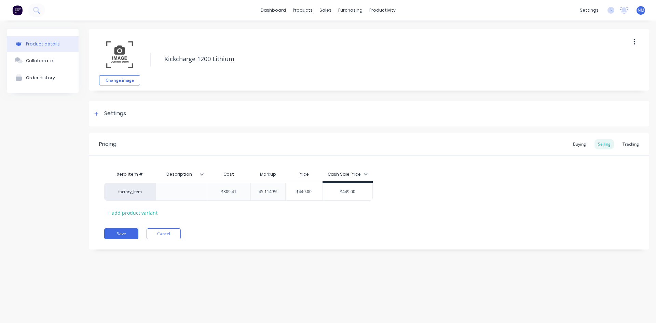
type textarea "Kickcharge 1200 Lithium"
type textarea "x"
type textarea "Kickcharge 1200 Lithium P"
type textarea "x"
type textarea "Kickcharge 1200 Lithium Po"
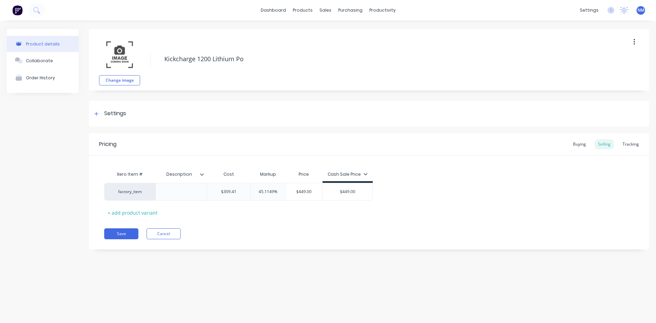
type textarea "x"
type textarea "Kickcharge 1200 Lithium Pow"
type textarea "x"
type textarea "Kickcharge 1200 Lithium [PERSON_NAME]"
type textarea "x"
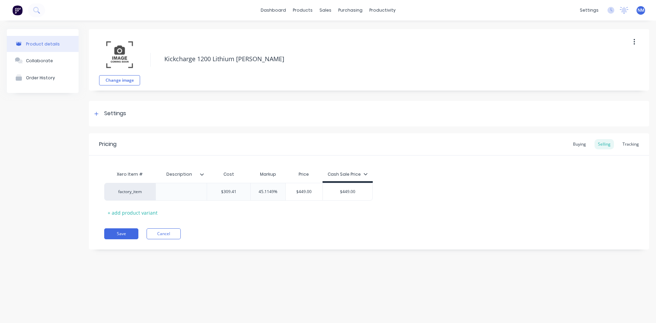
type textarea "Kickcharge 1200 Lithium Power"
type textarea "x"
type textarea "Kickcharge 1200 Lithium Power"
type textarea "x"
type textarea "Kickcharge 1200 Lithium Power S"
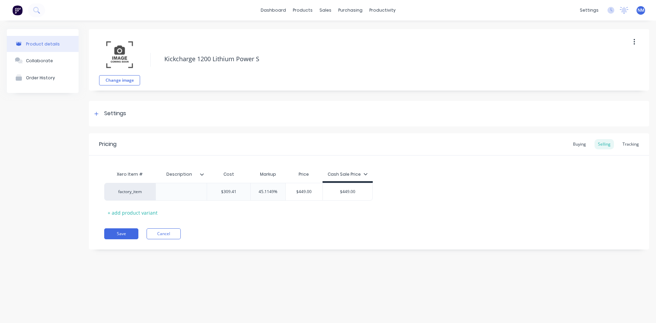
type textarea "x"
type textarea "Kickcharge 1200 Lithium Power St"
type textarea "x"
type textarea "Kickcharge 1200 Lithium Power Sta"
type textarea "x"
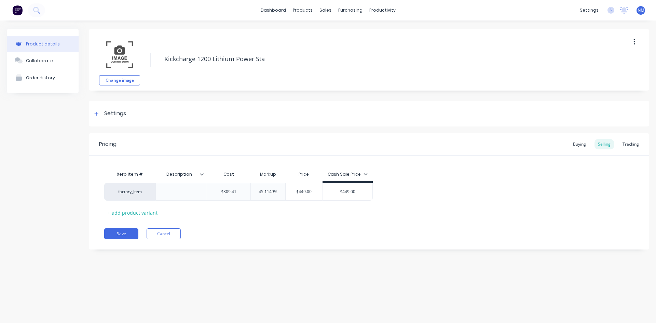
type textarea "Kickcharge 1200 Lithium Power Stat"
type textarea "x"
type textarea "Kickcharge 1200 Lithium Power Stati"
type textarea "x"
type textarea "Kickcharge 1200 Lithium Power Statio"
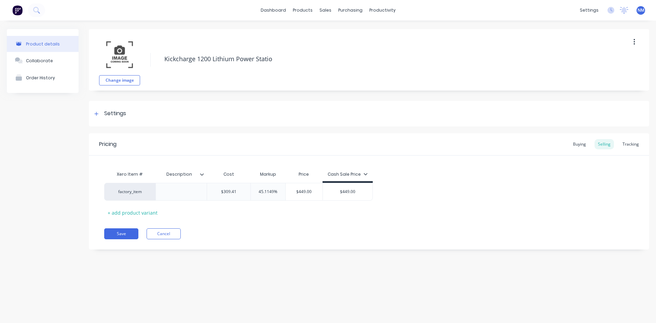
type textarea "x"
type textarea "Kickcharge 1200 Lithium Power Station"
type textarea "x"
type textarea "Kickcharge 1200 Lithium Power Station"
click at [184, 195] on div at bounding box center [181, 191] width 34 height 9
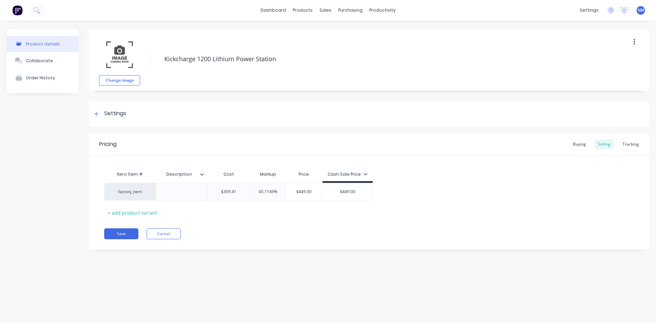
type textarea "x"
click at [189, 191] on div at bounding box center [181, 191] width 34 height 9
paste div
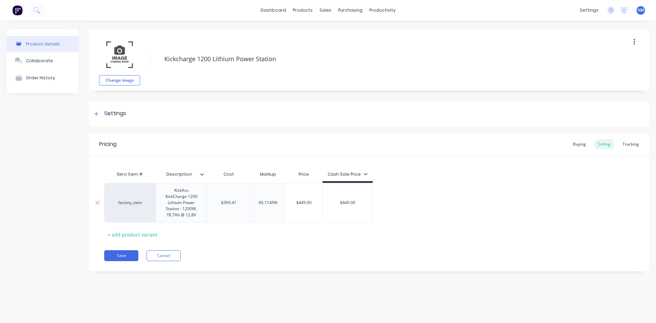
type textarea "x"
type input "$309.41"
drag, startPoint x: 236, startPoint y: 204, endPoint x: 184, endPoint y: 201, distance: 52.0
click at [184, 201] on div "factory_item KickAss KickCharge 1200 Lithium Power Station - 1200W, 78.7Ah @ 12…" at bounding box center [238, 203] width 268 height 40
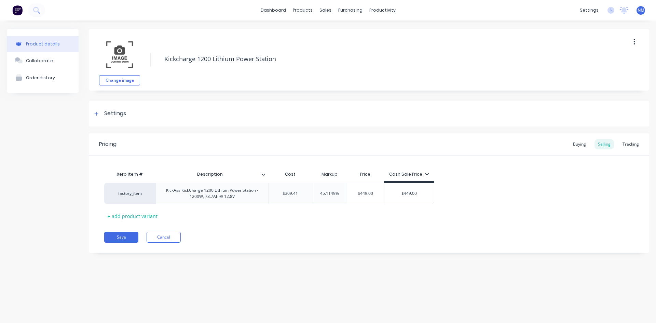
drag, startPoint x: 300, startPoint y: 195, endPoint x: 130, endPoint y: 205, distance: 169.3
click at [151, 203] on div "factory_item KickAss KickCharge 1200 Lithium Power Station - 1200W, 78.7Ah @ 12…" at bounding box center [269, 193] width 330 height 21
type textarea "x"
type input "7"
type textarea "x"
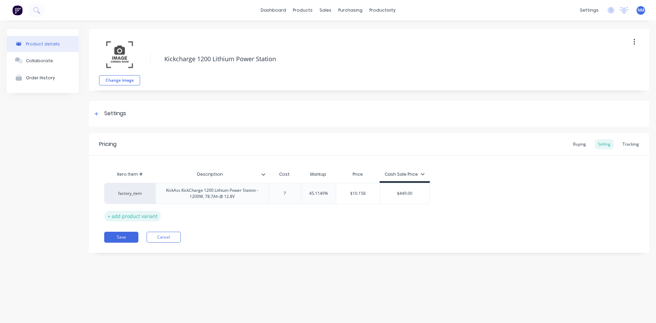
type input "71"
type textarea "x"
type input "719."
type textarea "x"
type input "719.8"
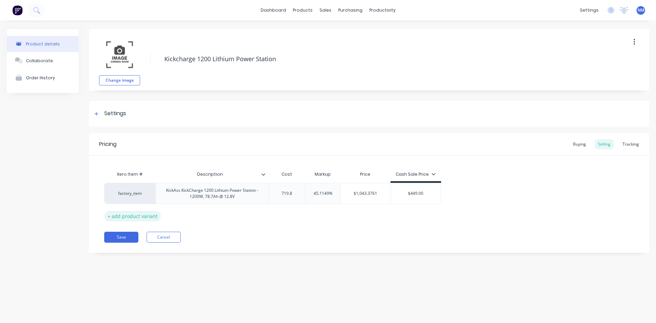
type textarea "x"
click at [375, 191] on div "factory_item KickAss KickCharge 1200 Lithium Power Station - 1200W, 78.7Ah @ 12…" at bounding box center [368, 193] width 529 height 21
type input "719.88"
type input "$1,044.6531"
drag, startPoint x: 387, startPoint y: 194, endPoint x: 211, endPoint y: 213, distance: 176.6
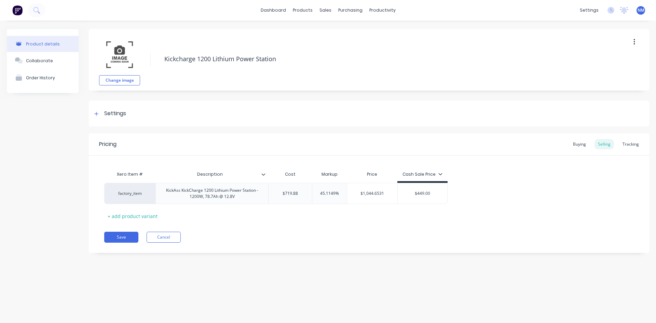
click at [214, 214] on div "Xero Item # Description Cost Markup Price Cash Sale Price factory_item KickAss …" at bounding box center [368, 194] width 529 height 54
type textarea "x"
type input "7"
type textarea "x"
type input "71"
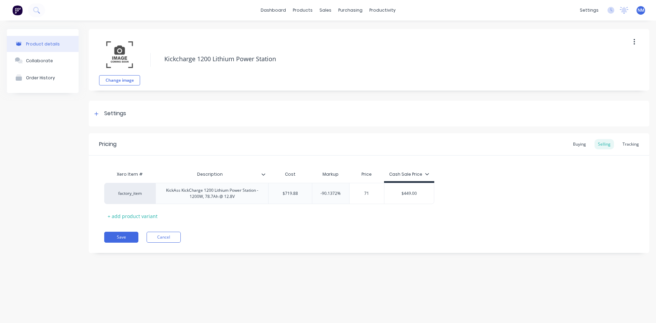
type textarea "x"
type input "719."
type textarea "x"
type input "719.8"
type textarea "x"
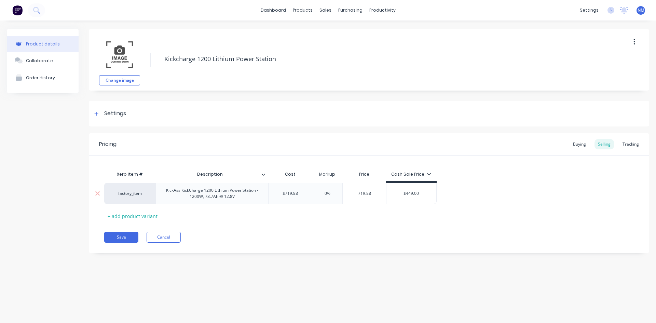
type input "719.88"
type input "$449.00"
click at [422, 191] on input "$449.00" at bounding box center [411, 193] width 50 height 6
click at [270, 196] on div "factory_item KickAss KickCharge 1200 Lithium Power Station - 1200W, 78.7Ah @ 12…" at bounding box center [270, 193] width 332 height 21
type input "$719.88"
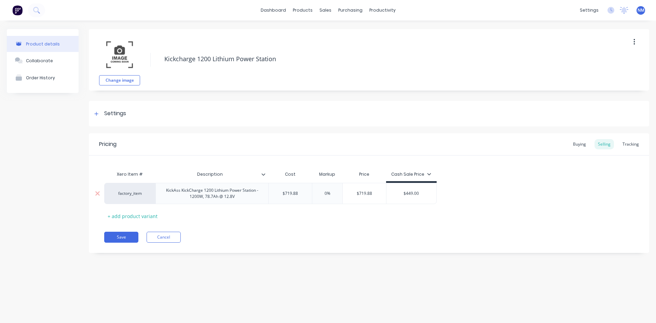
drag, startPoint x: 352, startPoint y: 192, endPoint x: 185, endPoint y: 197, distance: 167.8
click at [259, 195] on div "factory_item KickAss KickCharge 1200 Lithium Power Station - 1200W, 78.7Ah @ 12…" at bounding box center [270, 193] width 332 height 21
type textarea "x"
type input "9"
type textarea "x"
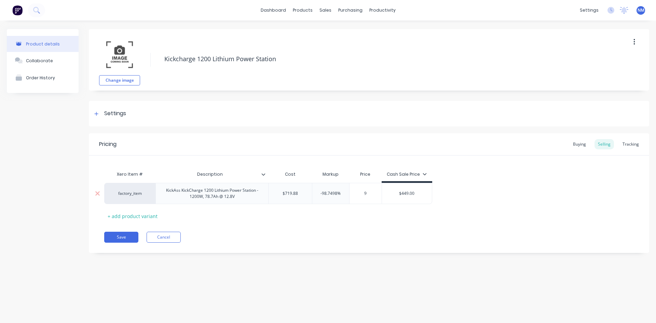
type input "90"
type textarea "x"
type input "908."
type textarea "x"
type input "908.1"
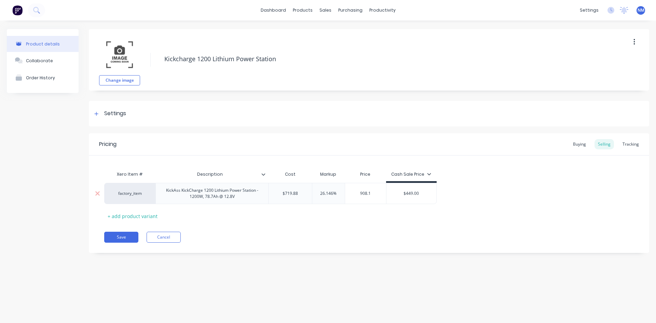
type textarea "x"
click at [379, 196] on div "$908.18" at bounding box center [368, 193] width 43 height 17
type input "908.18"
drag, startPoint x: 423, startPoint y: 192, endPoint x: 254, endPoint y: 185, distance: 168.8
click at [254, 185] on div "factory_item KickAss KickCharge 1200 Lithium Power Station - 1200W, 78.7Ah @ 12…" at bounding box center [272, 193] width 337 height 21
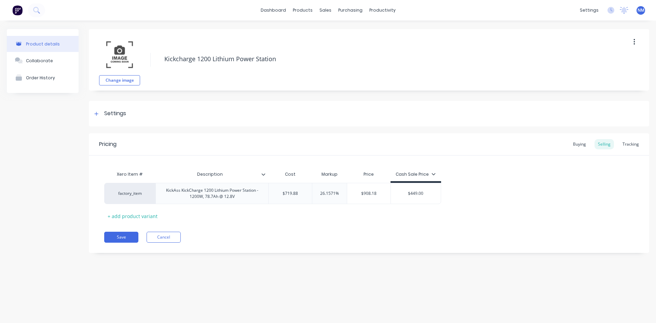
type textarea "x"
type input "9"
type textarea "x"
type input "90"
type textarea "x"
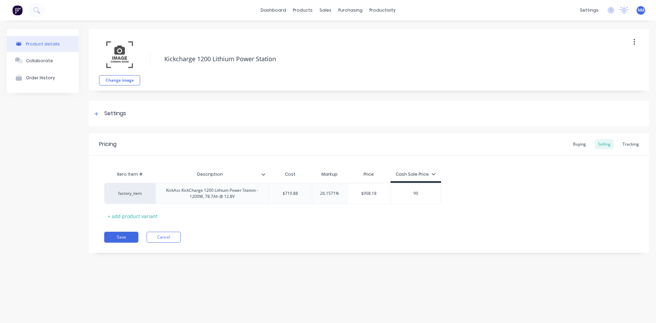
type input "908"
type textarea "x"
type input "908."
type textarea "x"
type input "908.1"
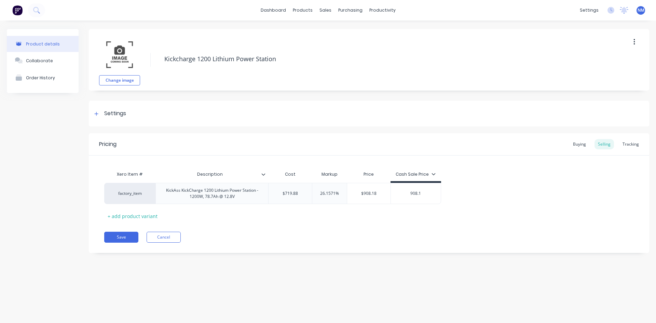
type textarea "x"
type input "908.18"
click at [581, 147] on div "Buying" at bounding box center [579, 144] width 20 height 10
type input "$309.41"
drag, startPoint x: 297, startPoint y: 192, endPoint x: 50, endPoint y: 162, distance: 248.7
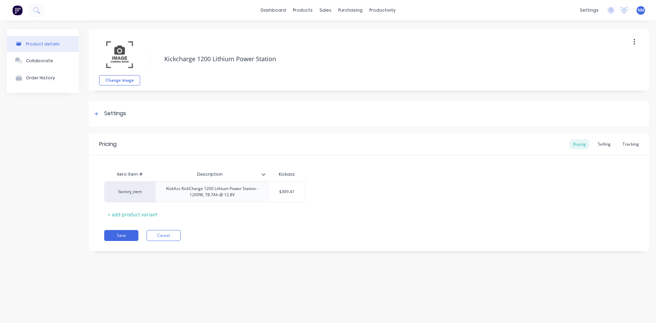
click at [172, 192] on div "factory_item KickAss KickCharge 1200 Lithium Power Station - 1200W, 78.7Ah @ 12…" at bounding box center [204, 191] width 201 height 21
type textarea "x"
type input "9"
type textarea "x"
type input "90"
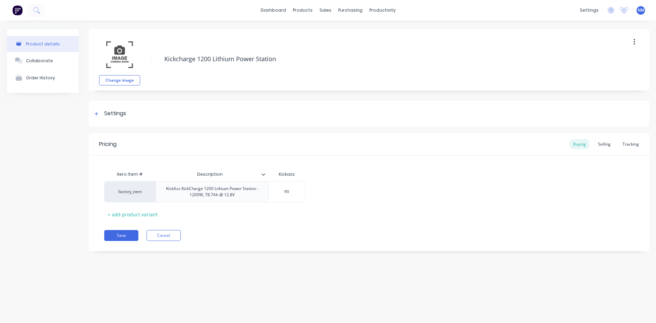
type textarea "x"
type input "908"
type textarea "x"
type input "908."
type textarea "x"
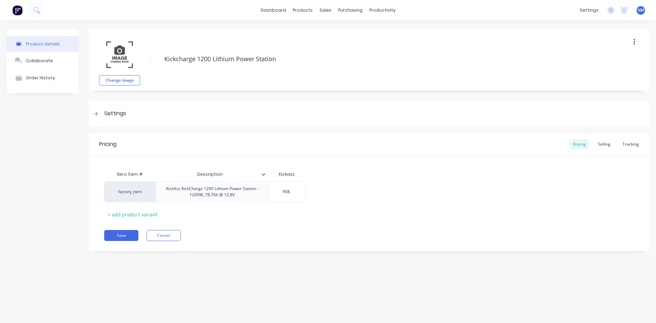
type input "908.1"
type textarea "x"
type input "908.18"
click at [115, 238] on button "Save" at bounding box center [121, 235] width 34 height 11
type textarea "x"
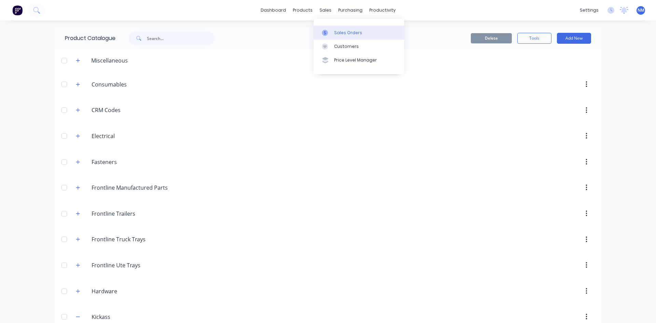
click at [329, 30] on div at bounding box center [327, 33] width 10 height 6
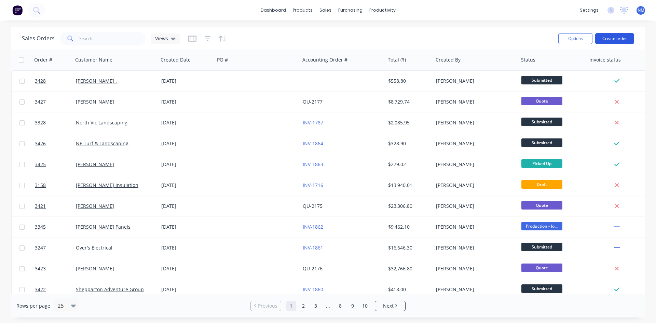
click at [616, 38] on button "Create order" at bounding box center [614, 38] width 39 height 11
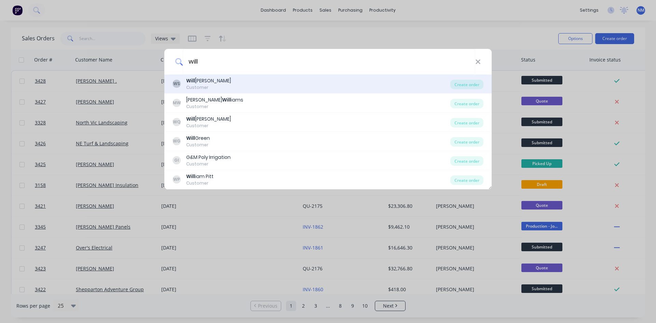
type input "will"
click at [228, 84] on div "WS Will [PERSON_NAME] Customer" at bounding box center [311, 83] width 278 height 13
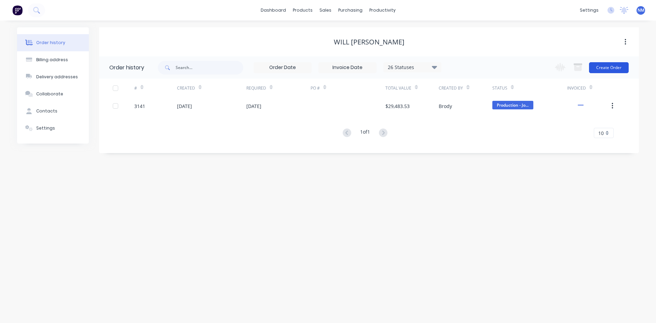
click at [610, 69] on button "Create Order" at bounding box center [609, 67] width 40 height 11
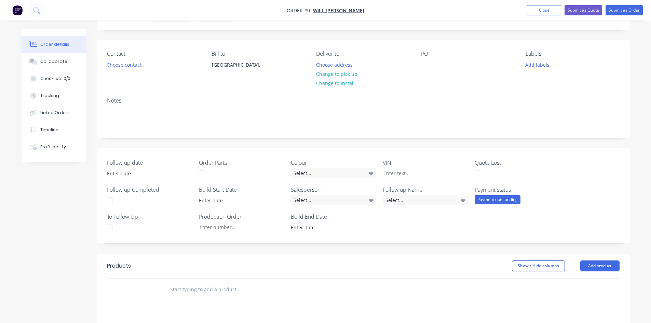
scroll to position [102, 0]
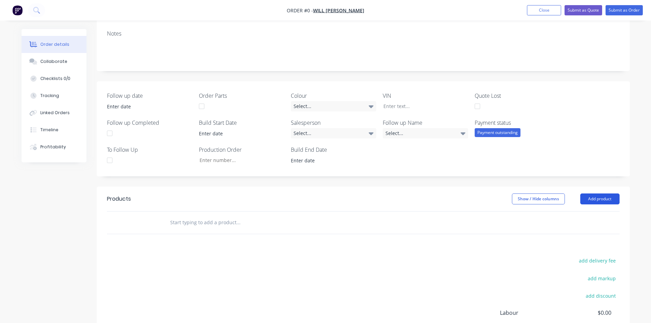
click at [597, 198] on button "Add product" at bounding box center [599, 198] width 39 height 11
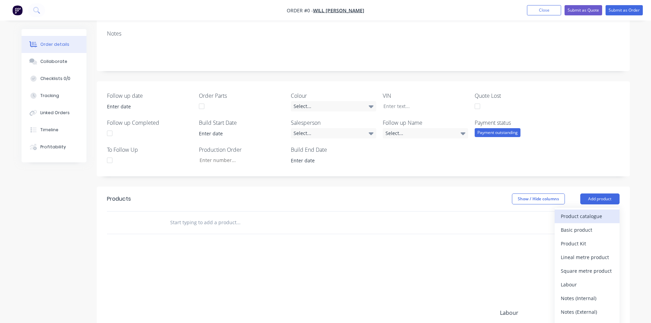
click at [591, 215] on div "Product catalogue" at bounding box center [586, 216] width 53 height 10
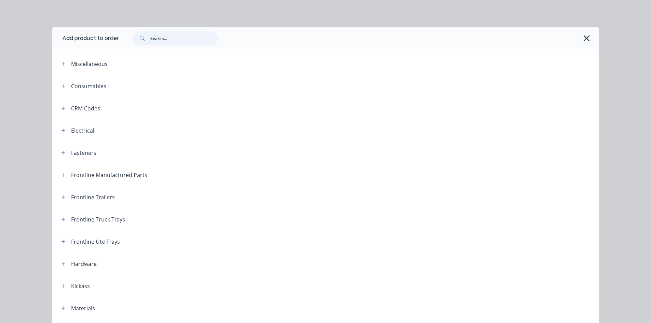
click at [201, 37] on input "text" at bounding box center [184, 38] width 68 height 14
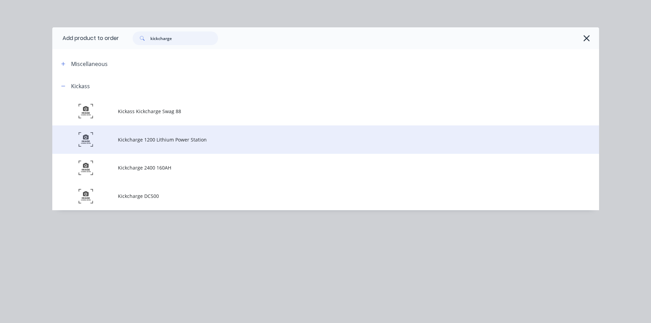
type input "kickcharge"
click at [201, 143] on td "Kickcharge 1200 Lithium Power Station" at bounding box center [358, 139] width 481 height 28
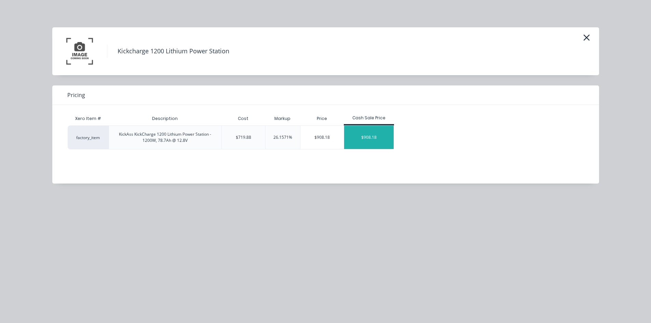
click at [367, 129] on div "$908.18" at bounding box center [369, 137] width 50 height 23
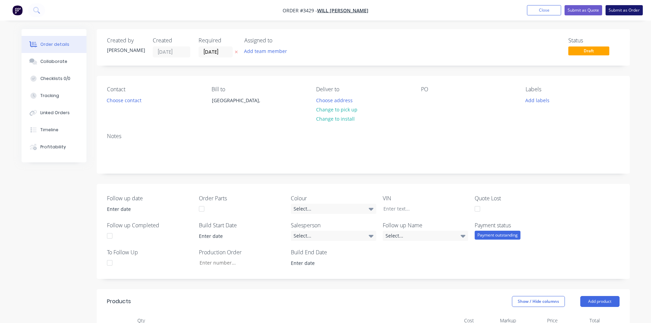
click at [624, 7] on button "Submit as Order" at bounding box center [623, 10] width 37 height 10
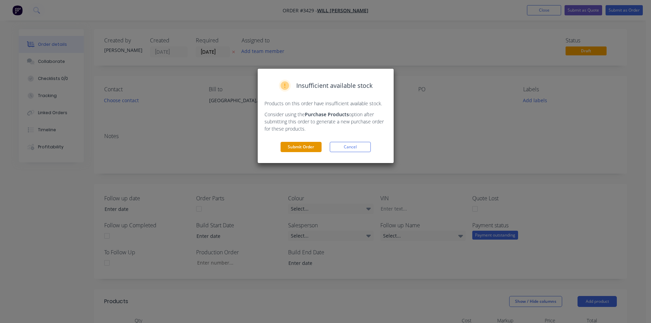
click at [310, 146] on button "Submit Order" at bounding box center [300, 147] width 41 height 10
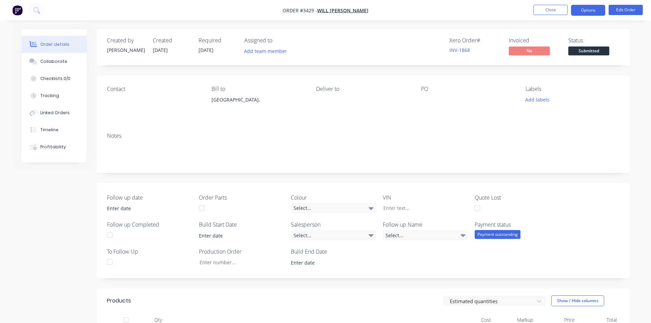
click at [600, 7] on button "Options" at bounding box center [588, 10] width 34 height 11
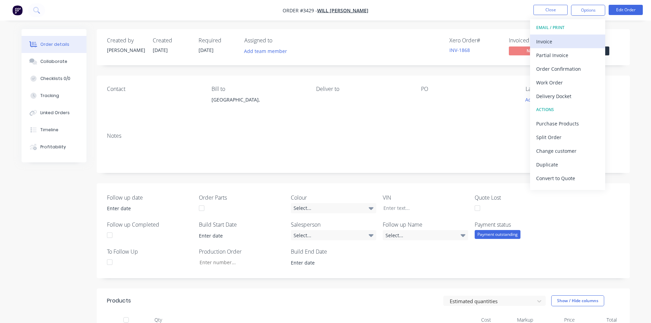
click at [562, 42] on div "Invoice" at bounding box center [567, 42] width 63 height 10
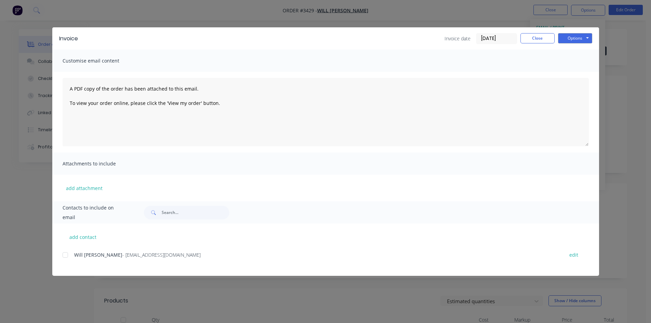
click at [64, 256] on div at bounding box center [65, 255] width 14 height 14
click at [578, 39] on button "Options" at bounding box center [575, 38] width 34 height 10
click at [581, 75] on button "Email" at bounding box center [580, 72] width 44 height 11
click at [536, 40] on button "Close" at bounding box center [537, 38] width 34 height 10
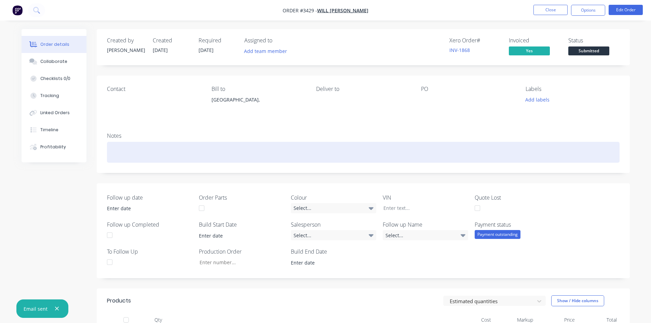
click at [117, 150] on div at bounding box center [363, 152] width 512 height 21
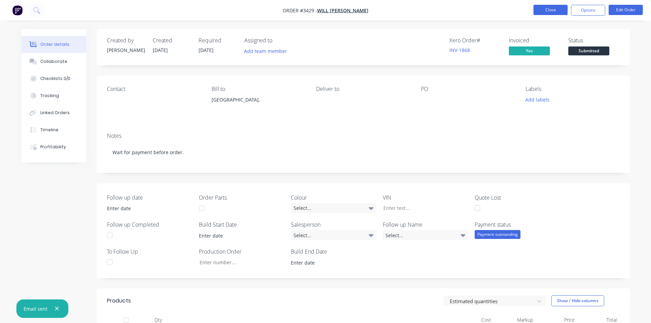
click at [563, 8] on button "Close" at bounding box center [550, 10] width 34 height 10
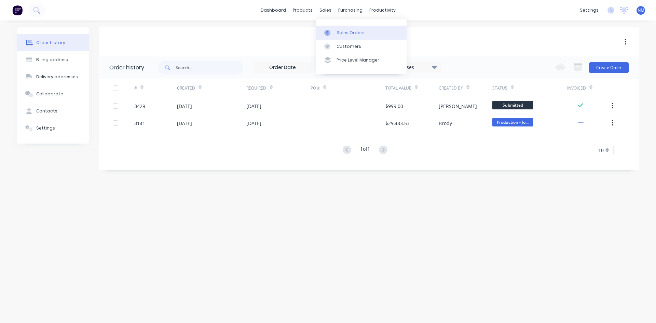
click at [344, 31] on div "Sales Orders" at bounding box center [350, 33] width 28 height 6
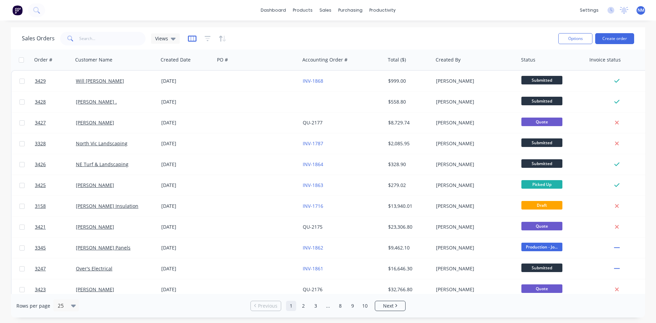
click at [189, 38] on icon "button" at bounding box center [192, 38] width 9 height 7
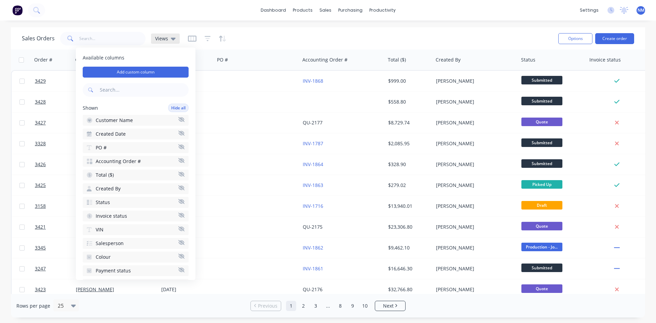
click at [171, 41] on icon at bounding box center [173, 39] width 5 height 8
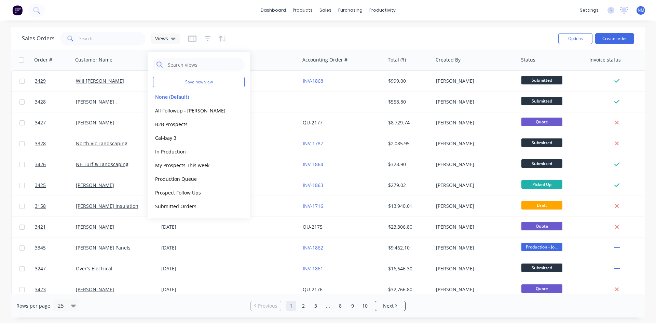
drag, startPoint x: 316, startPoint y: 31, endPoint x: 296, endPoint y: 49, distance: 27.1
click at [318, 31] on div "Sales Orders Views" at bounding box center [287, 38] width 531 height 17
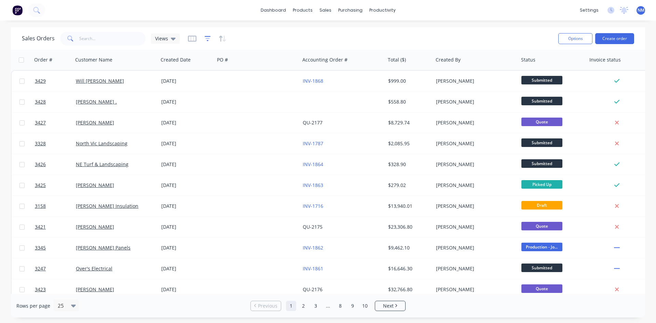
click at [207, 39] on icon "button" at bounding box center [207, 38] width 4 height 1
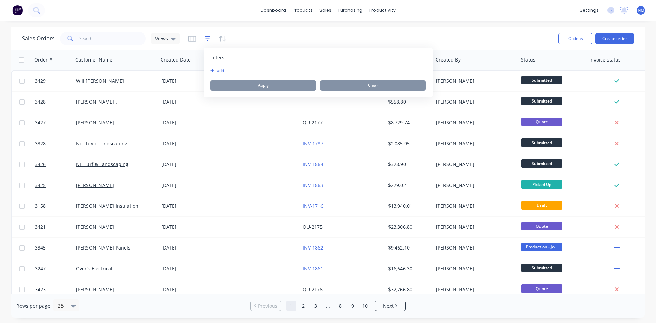
click at [207, 39] on icon "button" at bounding box center [207, 38] width 4 height 1
click at [218, 72] on button "add" at bounding box center [218, 70] width 17 height 5
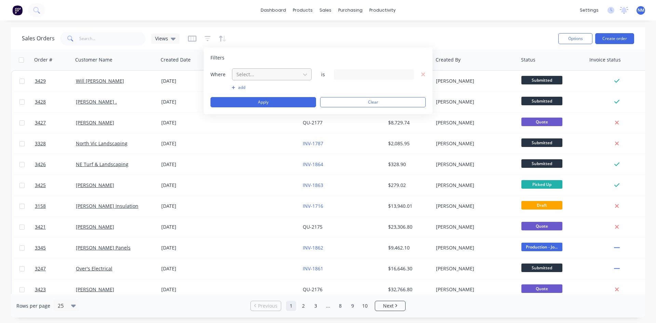
click at [276, 71] on div at bounding box center [266, 74] width 61 height 9
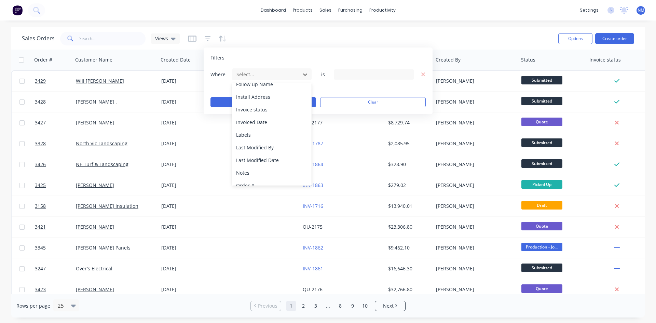
scroll to position [205, 0]
click at [276, 125] on div "Last Modified Date" at bounding box center [272, 126] width 80 height 13
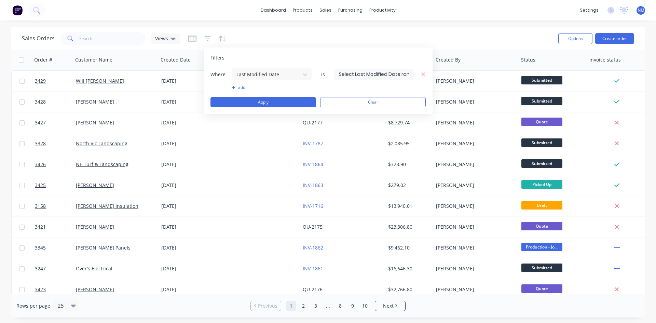
click at [372, 73] on input at bounding box center [374, 74] width 80 height 10
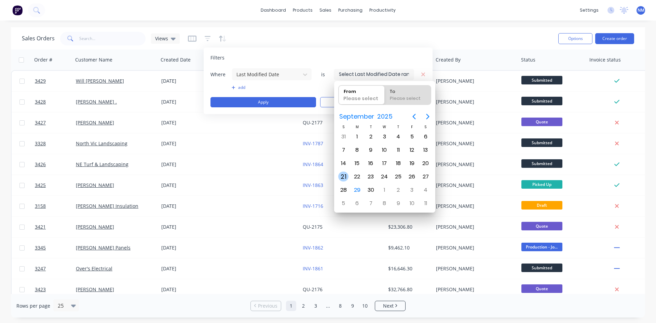
click at [339, 176] on div "21" at bounding box center [343, 176] width 10 height 10
type input "[DATE]"
radio input "false"
radio input "true"
click at [409, 173] on div "26" at bounding box center [412, 176] width 10 height 10
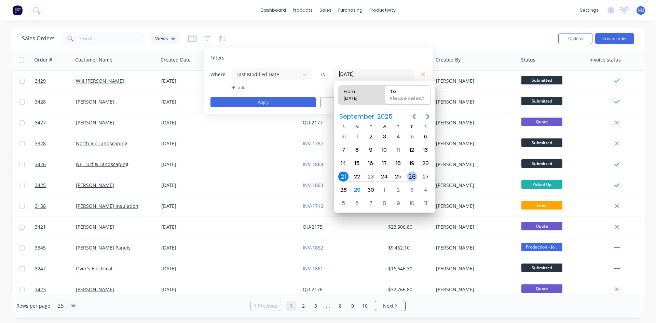
type input "[DATE] - [DATE]"
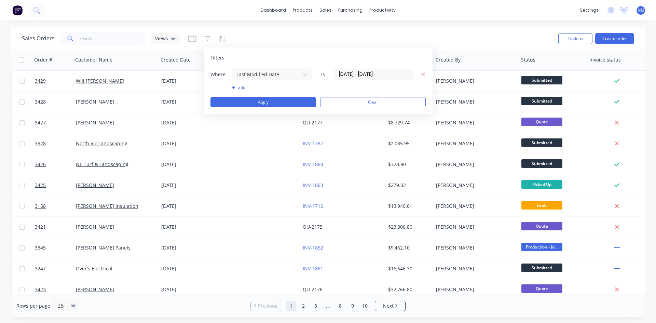
click at [242, 85] on button "add" at bounding box center [272, 87] width 80 height 5
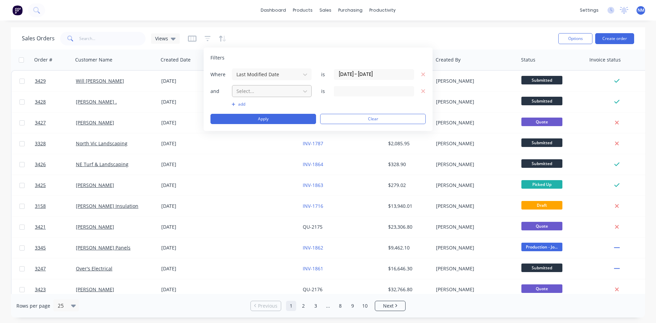
click at [266, 89] on div at bounding box center [266, 91] width 61 height 9
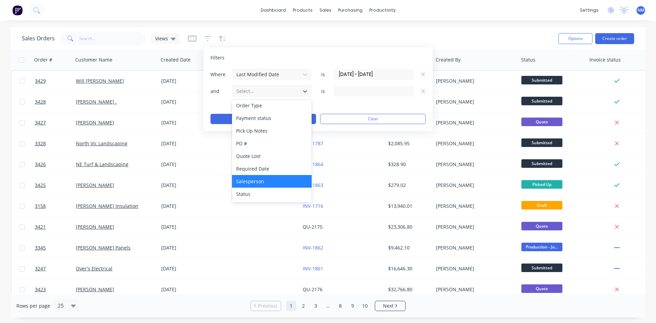
scroll to position [305, 0]
click at [253, 169] on div "Status" at bounding box center [272, 169] width 80 height 13
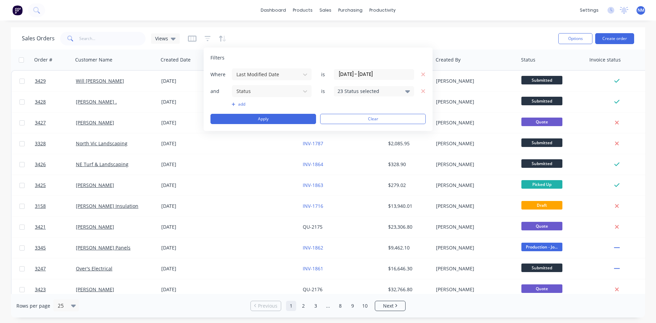
click at [386, 92] on div "23 Status selected" at bounding box center [368, 90] width 62 height 7
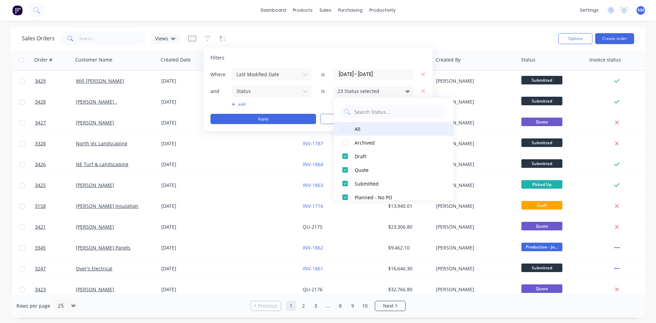
click at [343, 128] on div at bounding box center [345, 129] width 14 height 14
click at [345, 129] on div at bounding box center [345, 129] width 14 height 14
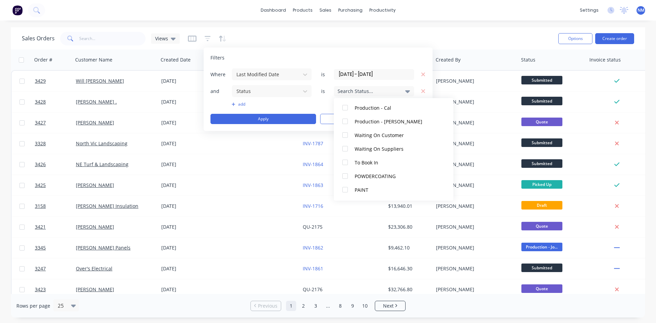
scroll to position [266, 0]
drag, startPoint x: 347, startPoint y: 177, endPoint x: 346, endPoint y: 194, distance: 16.8
click at [347, 177] on div at bounding box center [345, 177] width 14 height 14
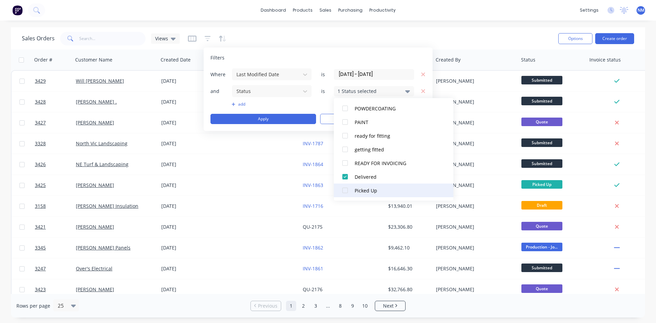
click at [346, 192] on div at bounding box center [345, 190] width 14 height 14
click at [280, 120] on button "Apply" at bounding box center [263, 119] width 106 height 10
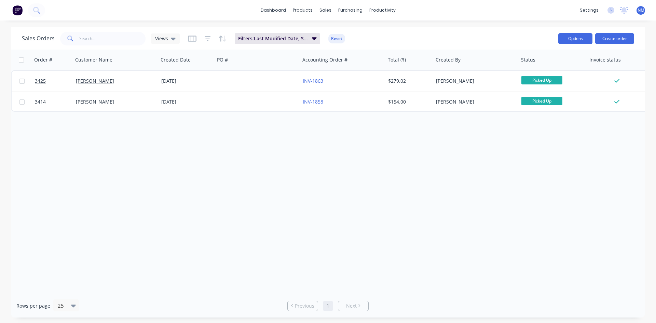
click at [583, 41] on button "Options" at bounding box center [575, 38] width 34 height 11
click at [543, 85] on div "Export" at bounding box center [554, 83] width 63 height 10
click at [314, 38] on icon "button" at bounding box center [314, 38] width 5 height 3
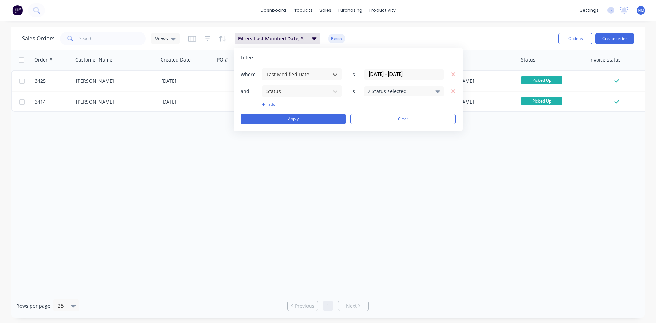
click at [433, 93] on div "2 Status selected" at bounding box center [404, 91] width 80 height 10
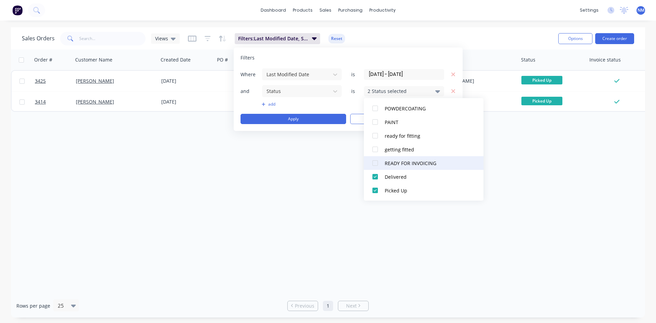
click at [411, 167] on button "READY FOR INVOICING" at bounding box center [424, 163] width 120 height 14
click at [305, 118] on button "Apply" at bounding box center [293, 119] width 106 height 10
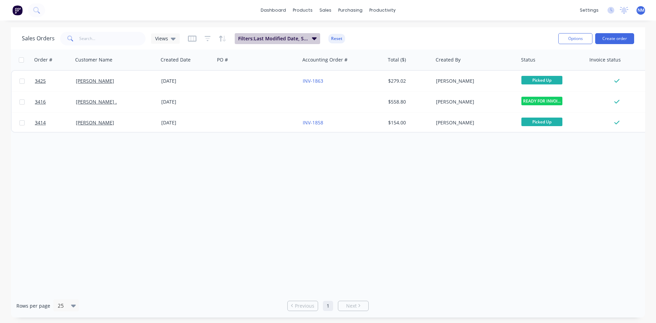
click at [298, 39] on span "Filters: Last Modified Date, Status" at bounding box center [273, 38] width 70 height 7
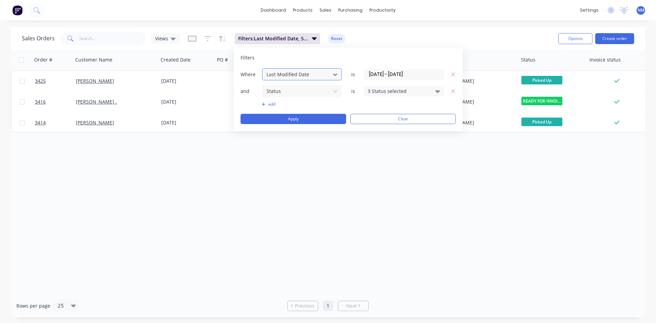
click at [326, 75] on div at bounding box center [296, 74] width 61 height 9
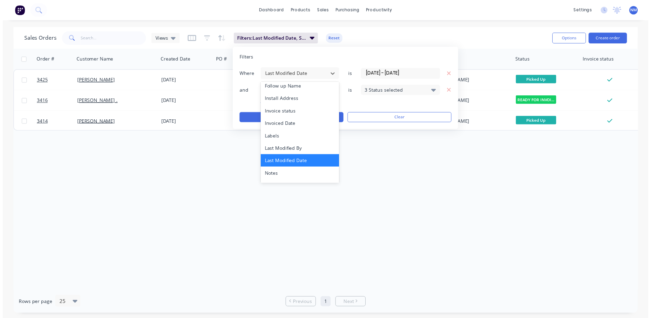
scroll to position [134, 0]
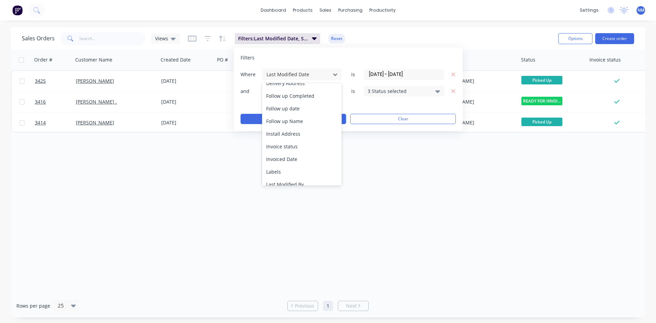
click at [408, 179] on div "Order # Customer Name Created Date PO # Accounting Order # Total ($) Created By…" at bounding box center [328, 172] width 634 height 244
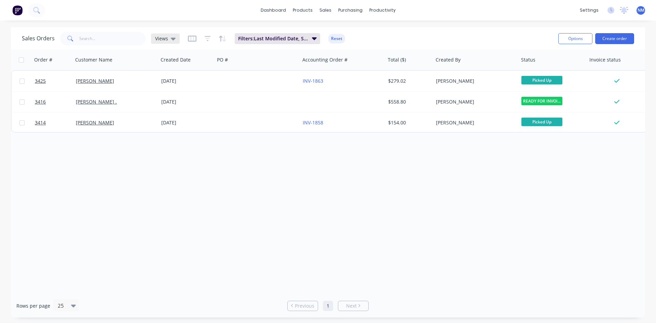
click at [170, 43] on div "Views" at bounding box center [165, 38] width 29 height 10
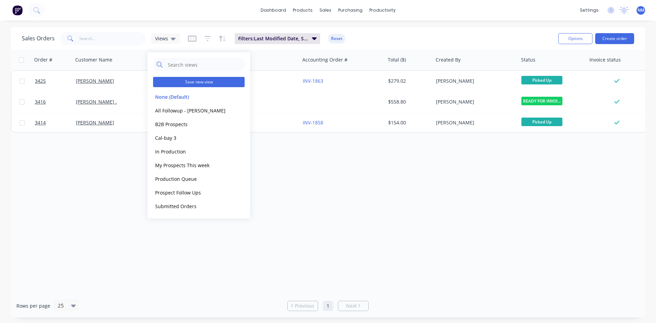
click at [208, 83] on button "Save new view" at bounding box center [199, 82] width 92 height 10
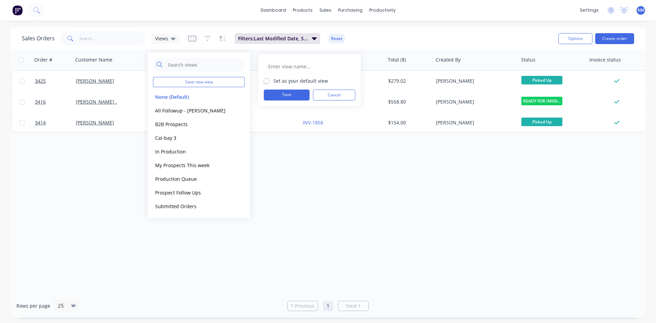
click at [301, 66] on input "text" at bounding box center [309, 66] width 84 height 13
type input "P"
type input "Collected Orders"
click at [292, 96] on button "Save" at bounding box center [287, 94] width 46 height 11
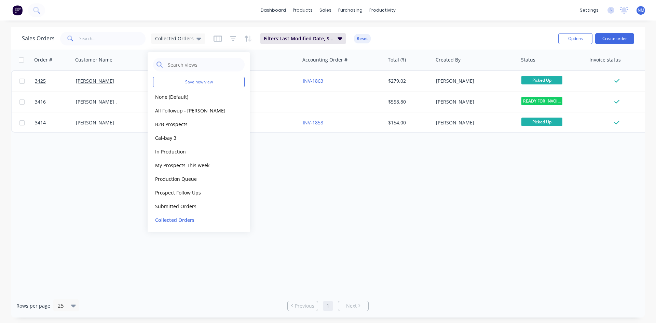
click at [361, 204] on div "Order # Customer Name Created Date PO # Accounting Order # Total ($) Created By…" at bounding box center [328, 172] width 634 height 244
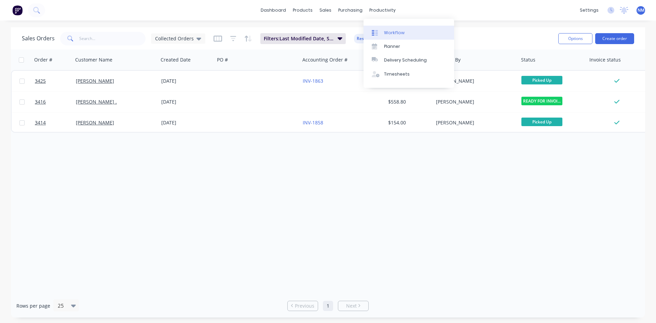
click at [393, 31] on div "Workflow" at bounding box center [394, 33] width 20 height 6
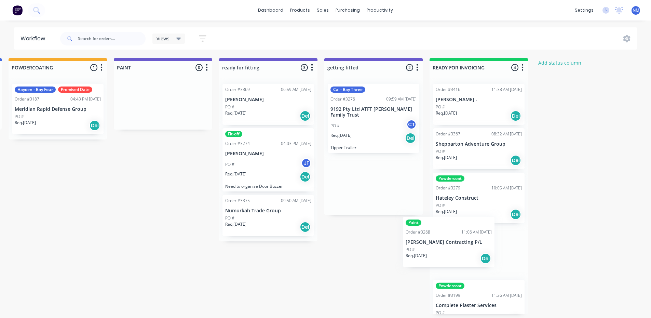
scroll to position [19, 0]
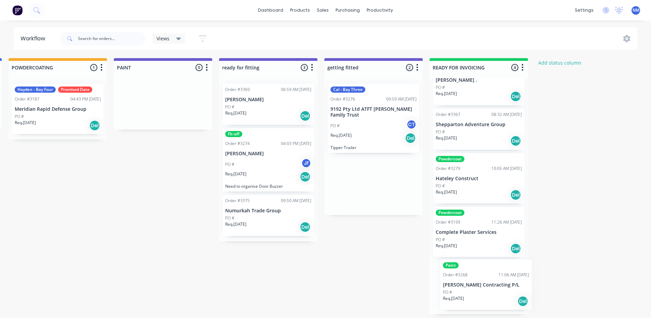
drag, startPoint x: 365, startPoint y: 109, endPoint x: 482, endPoint y: 287, distance: 211.9
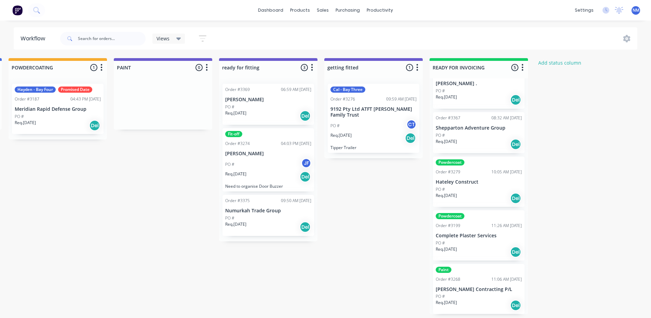
click at [462, 279] on div "Order #3268 11:06 AM [DATE]" at bounding box center [478, 279] width 86 height 6
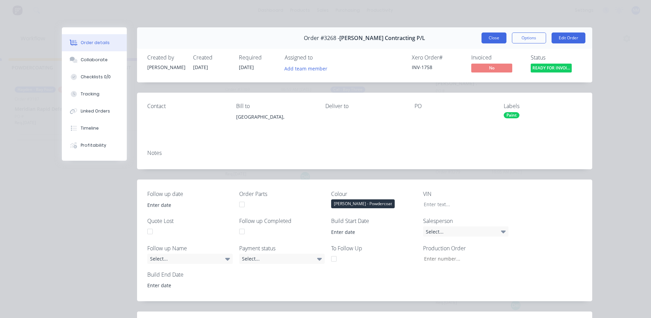
click at [491, 39] on button "Close" at bounding box center [493, 37] width 25 height 11
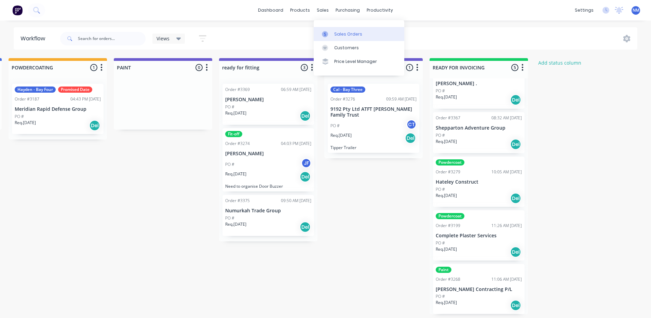
click at [332, 30] on link "Sales Orders" at bounding box center [359, 34] width 91 height 14
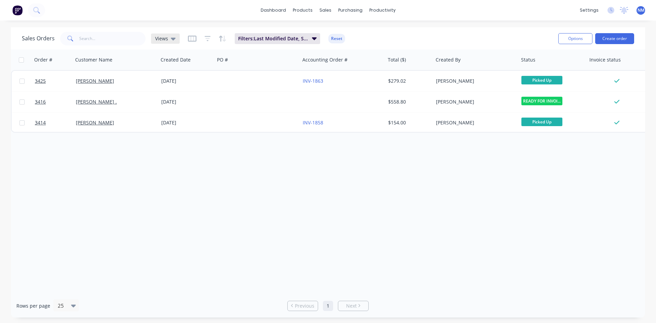
click at [160, 37] on span "Views" at bounding box center [161, 38] width 13 height 7
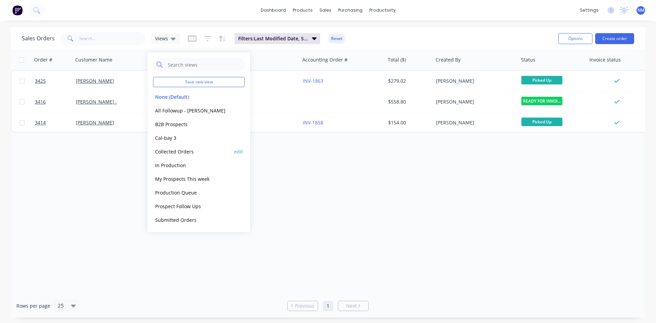
click at [192, 152] on button "Collected Orders" at bounding box center [192, 152] width 78 height 8
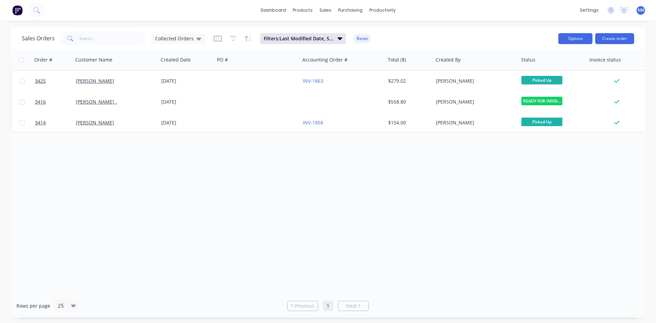
click at [579, 40] on button "Options" at bounding box center [575, 38] width 34 height 11
click at [196, 38] on icon at bounding box center [198, 39] width 5 height 3
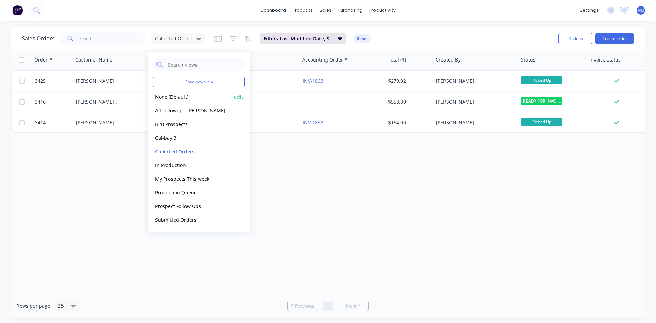
click at [169, 95] on button "None (Default)" at bounding box center [192, 97] width 78 height 8
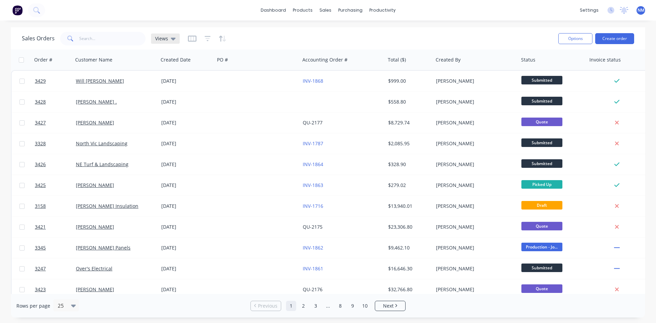
click at [171, 38] on icon at bounding box center [173, 39] width 5 height 3
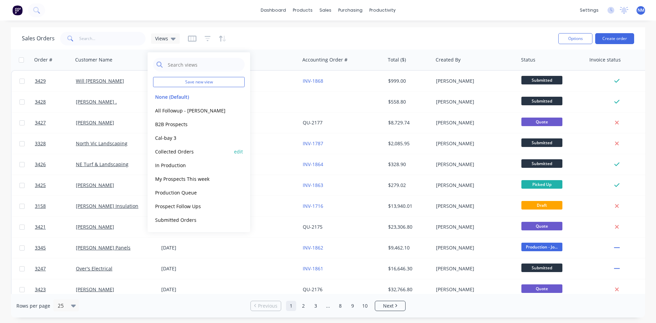
click at [185, 150] on button "Collected Orders" at bounding box center [192, 152] width 78 height 8
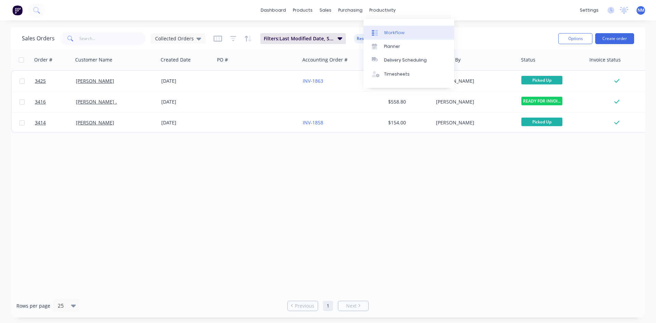
click at [387, 28] on link "Workflow" at bounding box center [408, 33] width 91 height 14
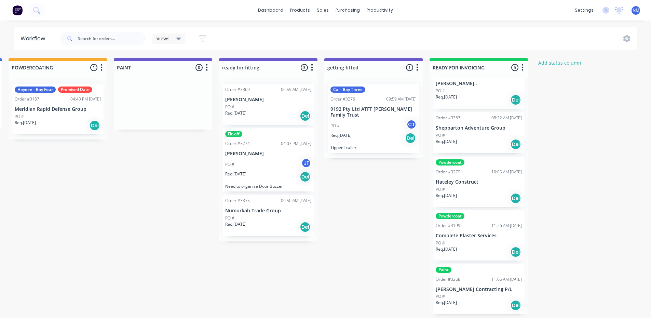
scroll to position [1, 1479]
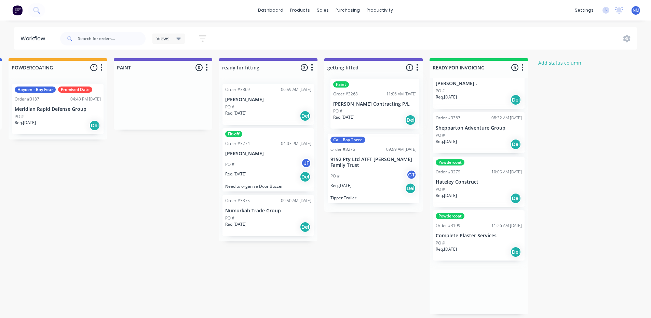
drag, startPoint x: 469, startPoint y: 296, endPoint x: 364, endPoint y: 108, distance: 215.1
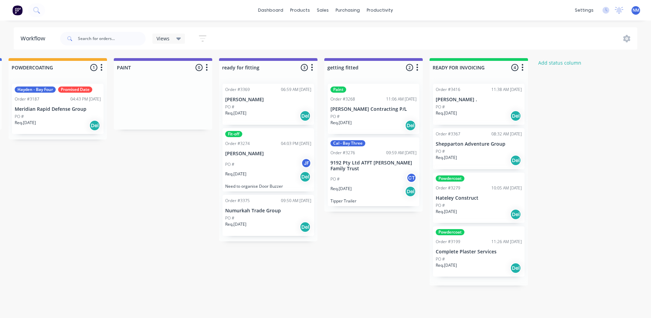
scroll to position [0, 0]
drag, startPoint x: 511, startPoint y: 316, endPoint x: 301, endPoint y: 318, distance: 210.0
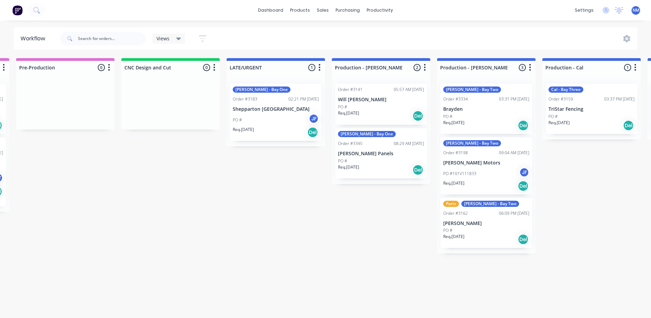
scroll to position [1, 0]
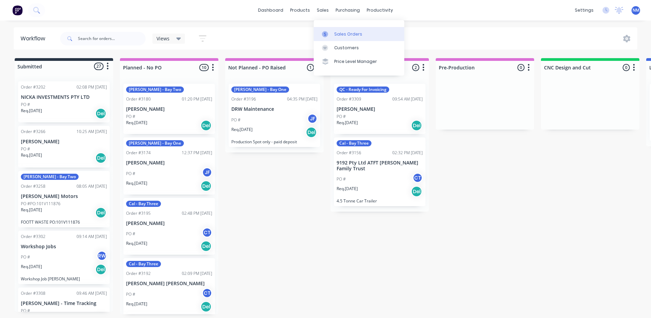
click at [350, 32] on div "Sales Orders" at bounding box center [348, 34] width 28 height 6
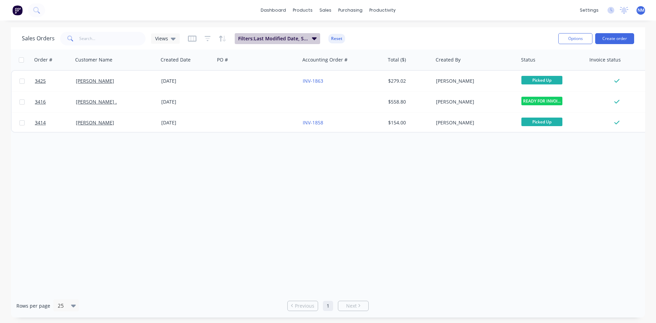
click at [303, 38] on span "Filters: Last Modified Date, Status" at bounding box center [273, 38] width 70 height 7
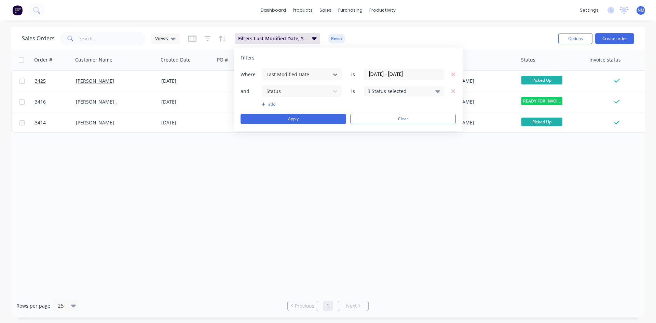
click at [432, 91] on div "3 Status selected" at bounding box center [404, 91] width 80 height 10
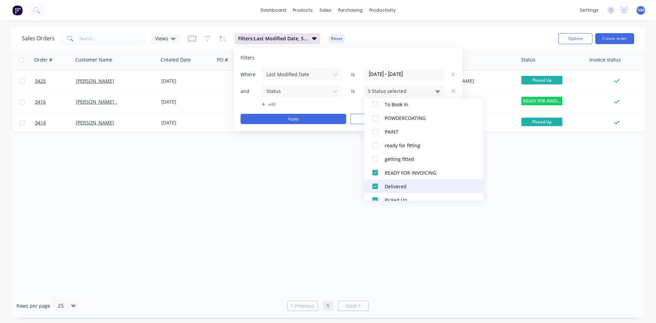
scroll to position [266, 0]
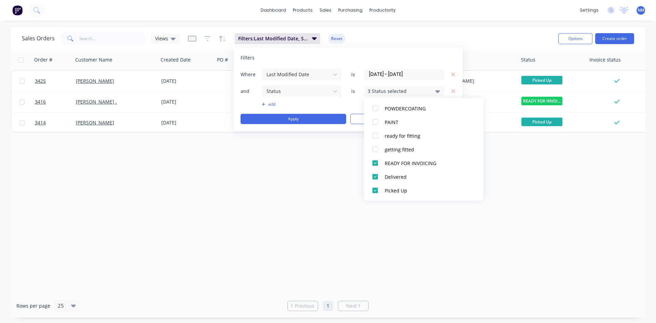
click at [408, 59] on div "Filters" at bounding box center [347, 57] width 215 height 7
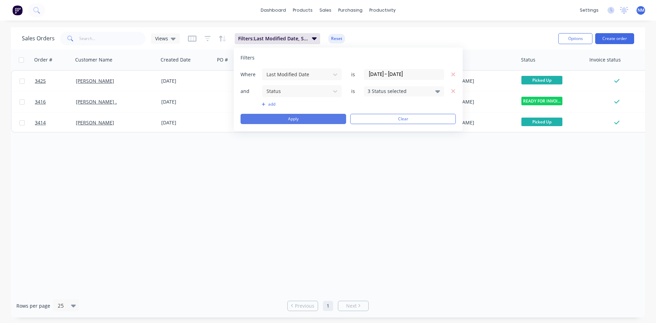
click at [294, 119] on button "Apply" at bounding box center [293, 119] width 106 height 10
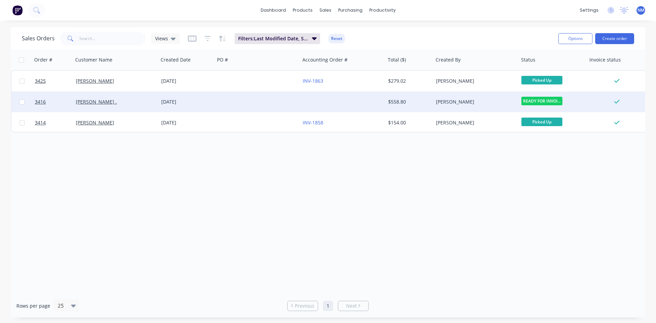
click at [401, 106] on div "$558.80" at bounding box center [409, 102] width 48 height 20
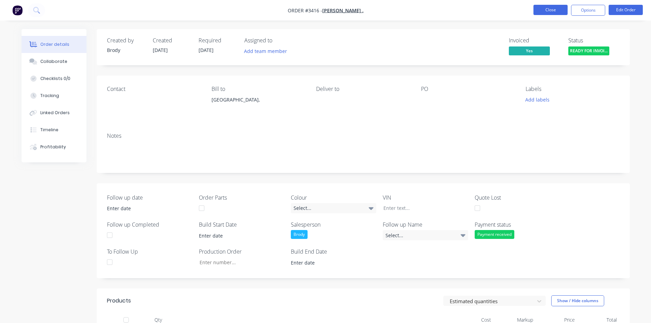
click at [550, 10] on button "Close" at bounding box center [550, 10] width 34 height 10
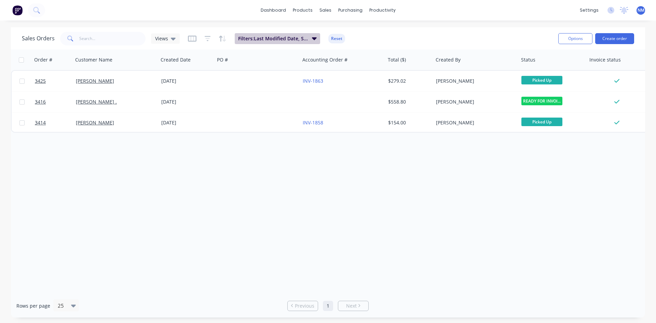
click at [312, 37] on icon "button" at bounding box center [314, 38] width 5 height 8
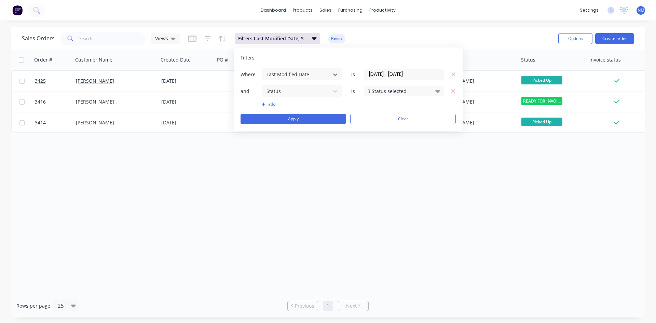
click at [425, 91] on div "3 Status selected" at bounding box center [398, 90] width 62 height 7
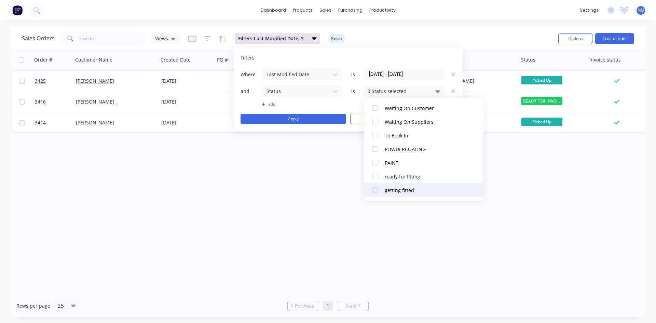
scroll to position [266, 0]
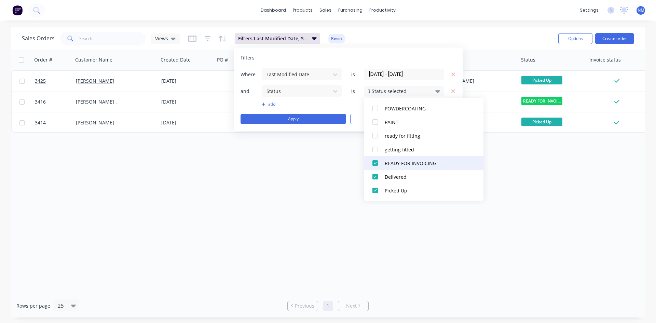
click at [411, 165] on div "READY FOR INVOICING" at bounding box center [426, 162] width 82 height 7
click at [295, 119] on button "Apply" at bounding box center [293, 119] width 106 height 10
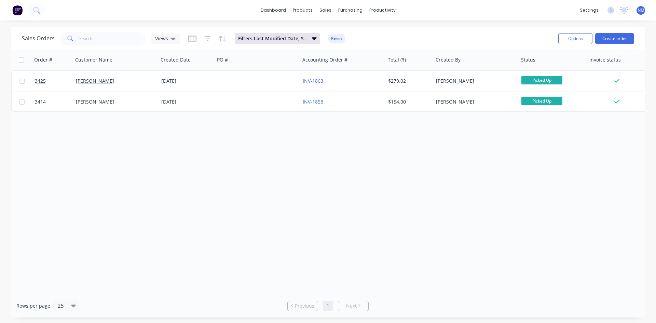
click at [214, 160] on div "Order # Customer Name Created Date PO # Accounting Order # Total ($) Created By…" at bounding box center [328, 172] width 634 height 244
click at [566, 39] on button "Options" at bounding box center [575, 38] width 34 height 11
click at [544, 85] on div "Export" at bounding box center [554, 83] width 63 height 10
click at [284, 36] on span "Filters: Last Modified Date, Status" at bounding box center [273, 38] width 70 height 7
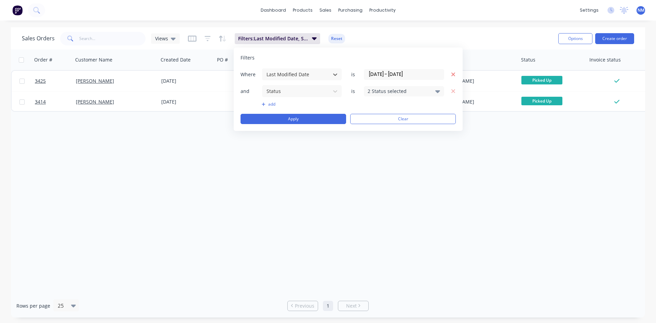
click at [454, 73] on icon "button" at bounding box center [453, 74] width 5 height 6
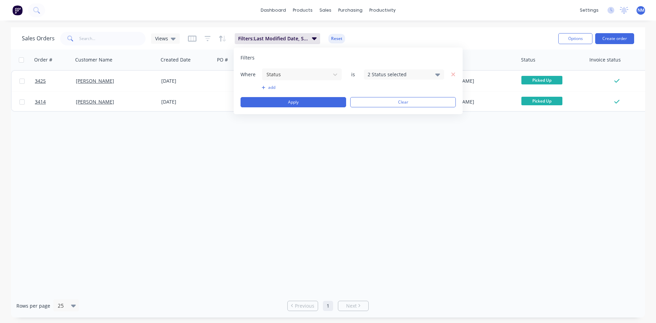
click at [436, 74] on icon at bounding box center [437, 74] width 5 height 3
click at [375, 112] on div at bounding box center [375, 112] width 14 height 14
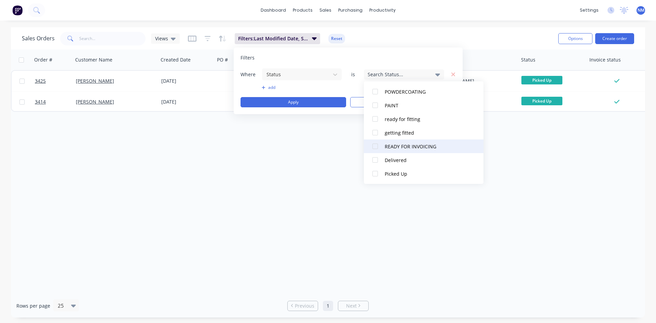
click at [374, 146] on div at bounding box center [375, 146] width 14 height 14
click at [282, 104] on button "Apply" at bounding box center [293, 102] width 106 height 10
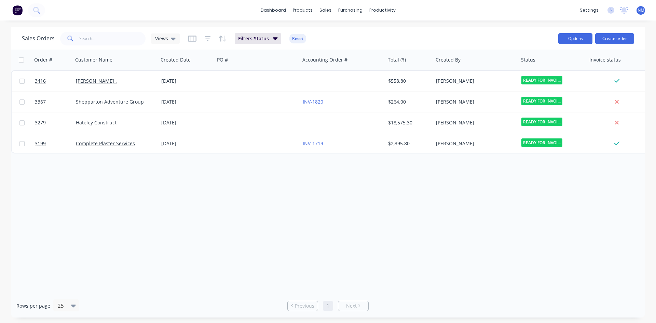
click at [565, 41] on button "Options" at bounding box center [575, 38] width 34 height 11
click at [537, 85] on div "Export" at bounding box center [554, 83] width 63 height 10
click at [584, 40] on button "Options" at bounding box center [575, 38] width 34 height 11
click at [546, 85] on div "Export" at bounding box center [554, 83] width 63 height 10
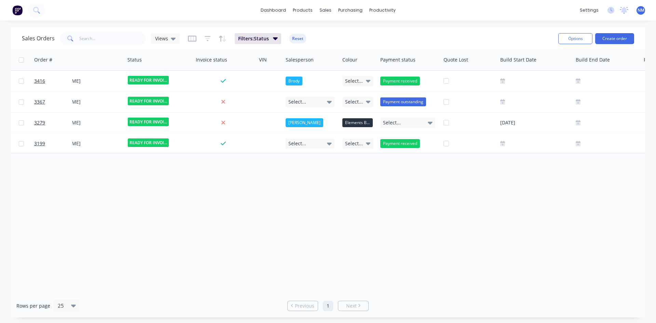
scroll to position [0, 0]
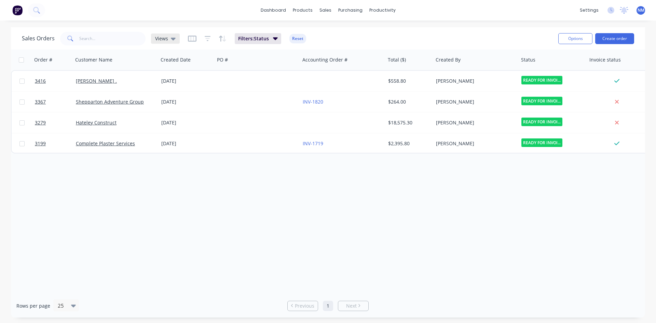
click at [169, 40] on div "Views" at bounding box center [165, 39] width 20 height 6
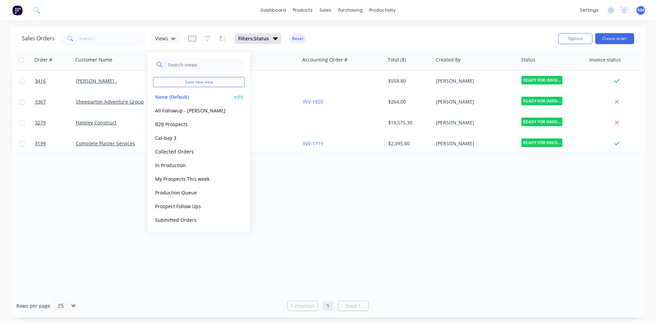
click at [179, 98] on button "None (Default)" at bounding box center [192, 97] width 78 height 8
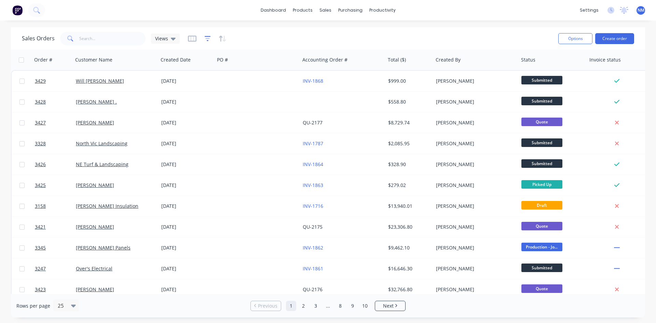
click at [209, 37] on icon "button" at bounding box center [208, 38] width 6 height 5
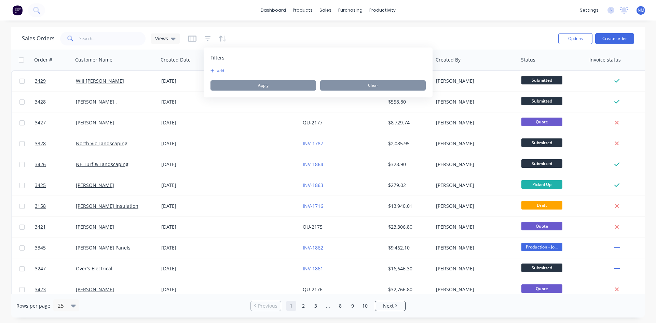
click at [221, 70] on button "add" at bounding box center [218, 70] width 17 height 5
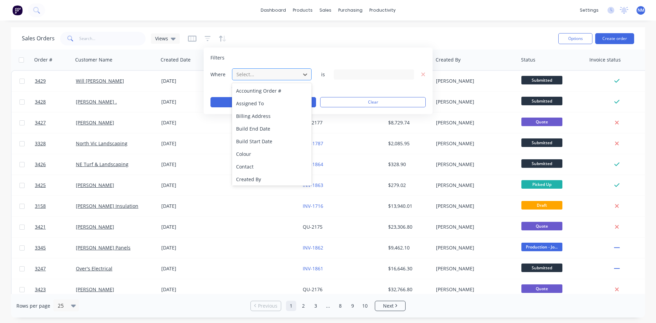
click at [284, 72] on div at bounding box center [266, 74] width 61 height 9
click at [265, 156] on div "Status" at bounding box center [272, 152] width 80 height 13
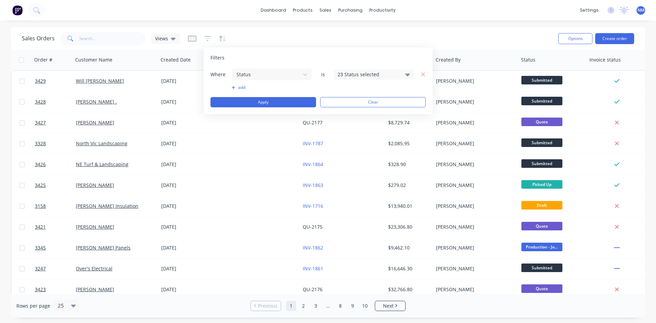
click at [384, 77] on div "23 Status selected" at bounding box center [368, 74] width 62 height 7
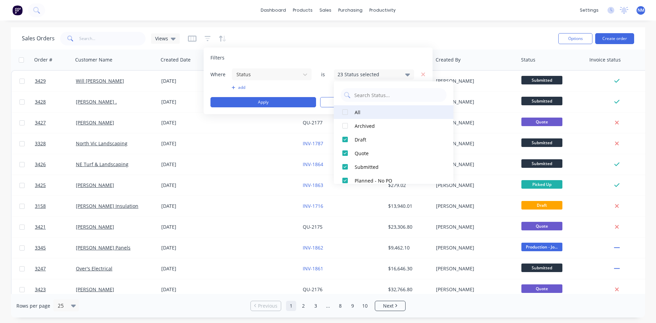
click at [342, 112] on div at bounding box center [345, 112] width 14 height 14
click at [344, 112] on div at bounding box center [345, 112] width 14 height 14
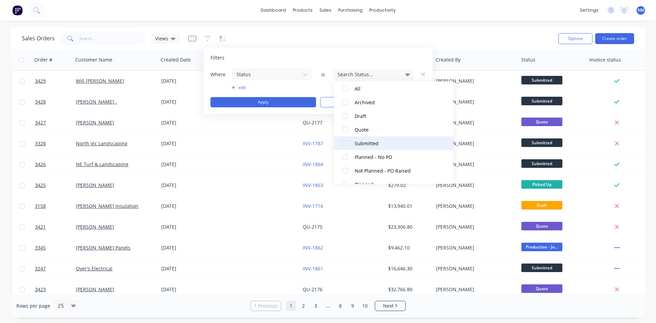
scroll to position [34, 0]
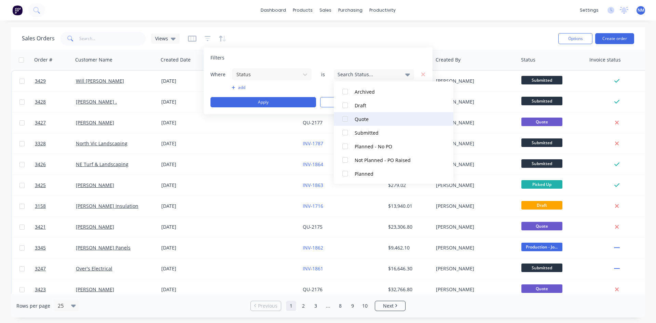
click at [347, 119] on div at bounding box center [345, 119] width 14 height 14
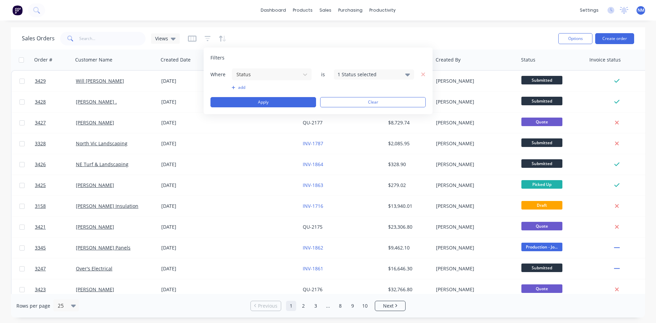
click at [238, 85] on button "add" at bounding box center [272, 87] width 80 height 5
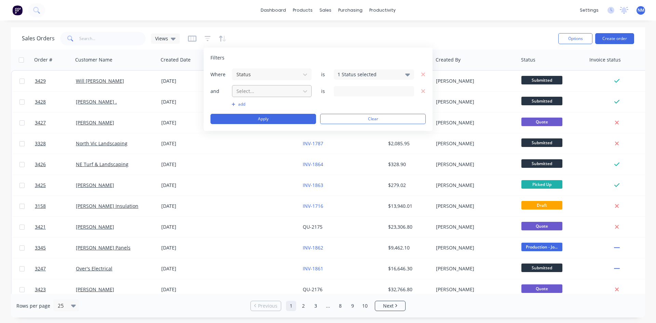
click at [261, 94] on div at bounding box center [266, 91] width 61 height 9
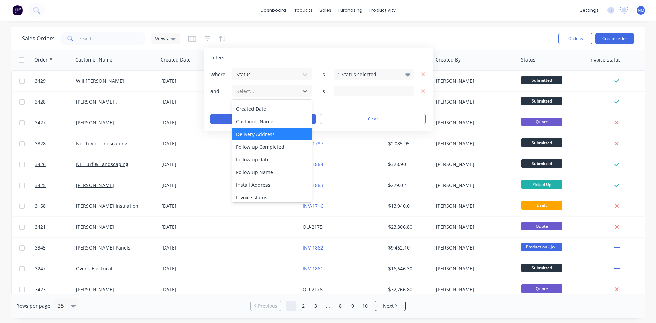
scroll to position [66, 0]
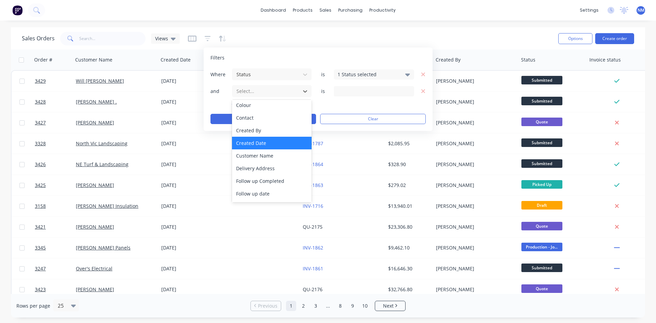
click at [260, 144] on div "Created Date" at bounding box center [272, 143] width 80 height 13
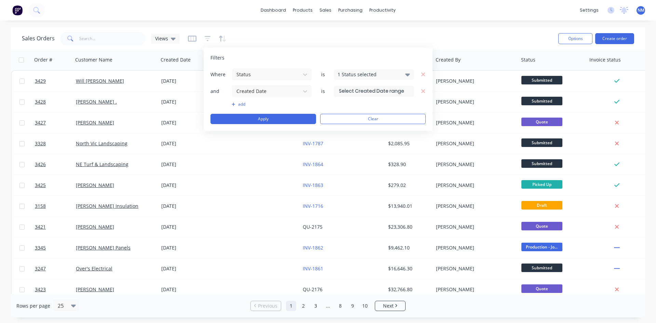
click at [398, 91] on input at bounding box center [374, 91] width 80 height 10
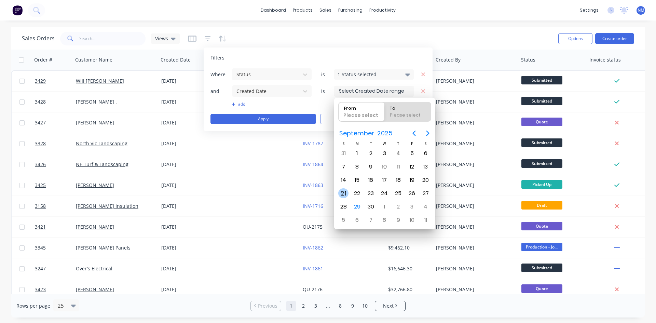
click at [346, 194] on div "21" at bounding box center [343, 193] width 10 height 10
type input "[DATE]"
radio input "false"
radio input "true"
click at [413, 193] on div "26" at bounding box center [412, 193] width 10 height 10
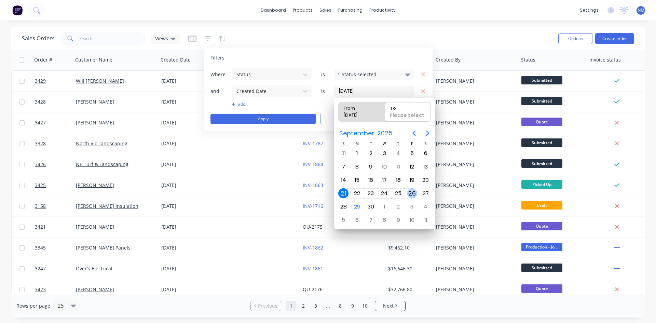
type input "[DATE] - [DATE]"
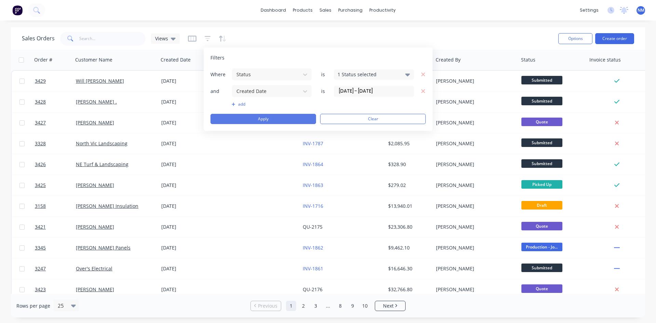
click at [268, 120] on button "Apply" at bounding box center [263, 119] width 106 height 10
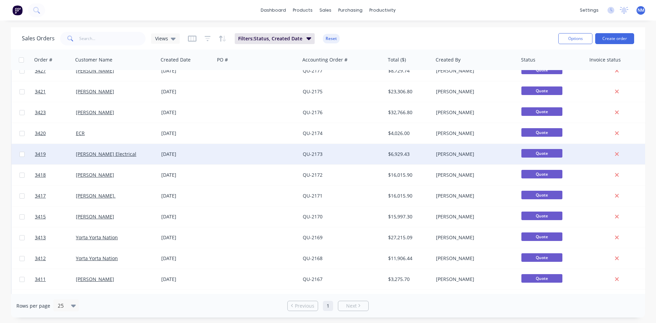
scroll to position [0, 0]
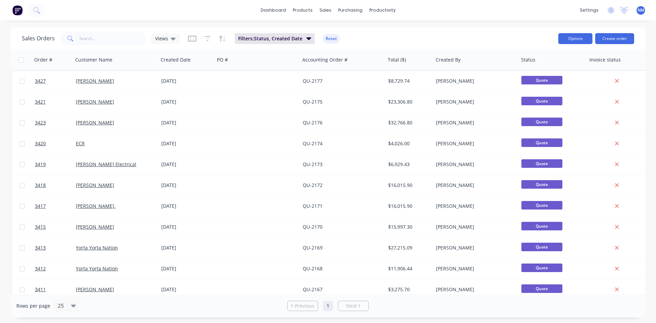
click at [582, 41] on button "Options" at bounding box center [575, 38] width 34 height 11
click at [552, 80] on div "Export" at bounding box center [554, 83] width 63 height 10
click at [171, 41] on icon at bounding box center [173, 39] width 5 height 8
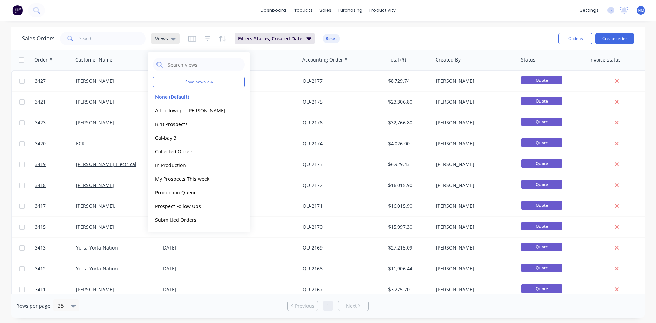
click at [171, 41] on icon at bounding box center [173, 39] width 5 height 8
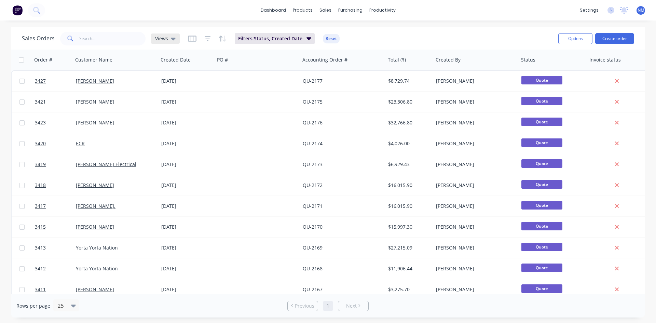
click at [173, 38] on icon at bounding box center [173, 39] width 5 height 3
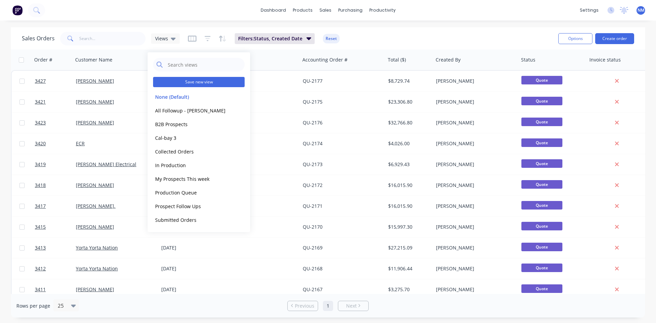
click at [197, 86] on button "Save new view" at bounding box center [199, 82] width 92 height 10
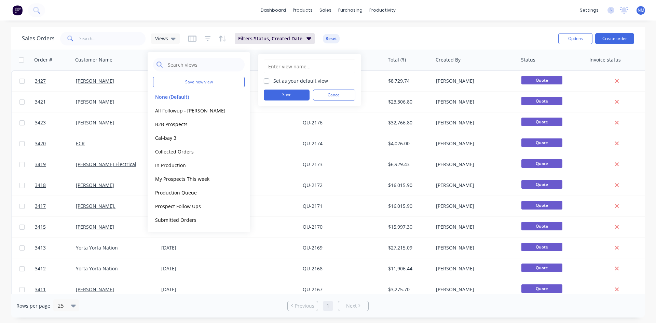
click at [281, 66] on input "text" at bounding box center [309, 66] width 84 height 13
type input "New Quotes"
click at [293, 95] on button "Save" at bounding box center [287, 94] width 46 height 11
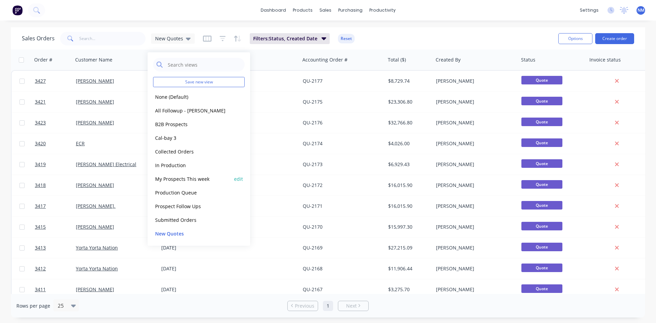
click at [190, 181] on button "My Prospects This week" at bounding box center [192, 179] width 78 height 8
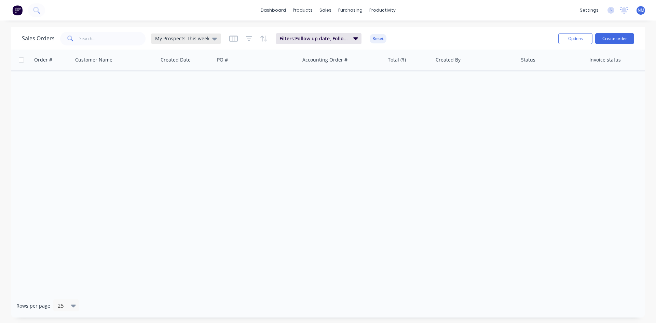
click at [191, 40] on span "My Prospects This week" at bounding box center [182, 38] width 54 height 7
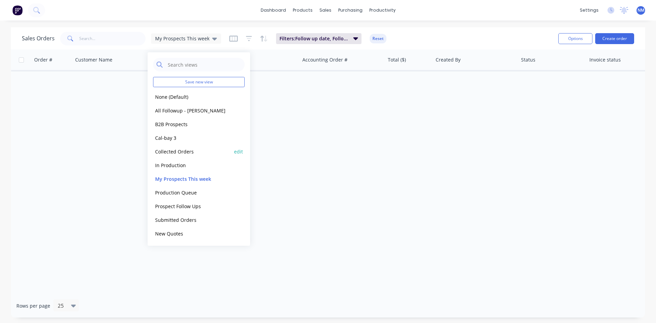
click at [189, 153] on button "Collected Orders" at bounding box center [192, 152] width 78 height 8
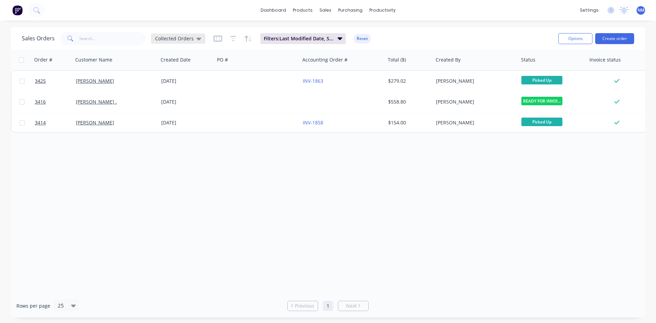
click at [187, 41] on span "Collected Orders" at bounding box center [174, 38] width 39 height 7
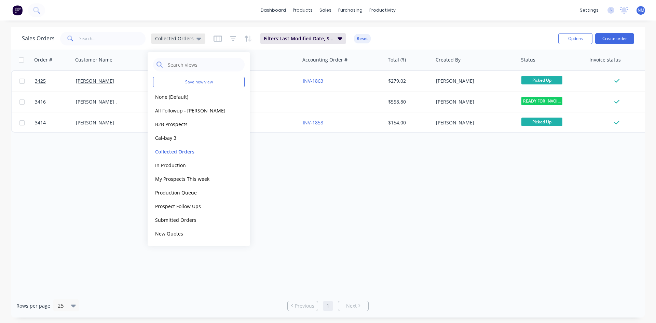
click at [187, 41] on span "Collected Orders" at bounding box center [174, 38] width 39 height 7
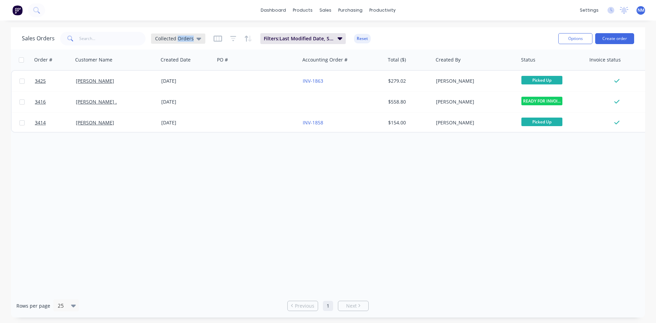
click at [187, 41] on span "Collected Orders" at bounding box center [174, 38] width 39 height 7
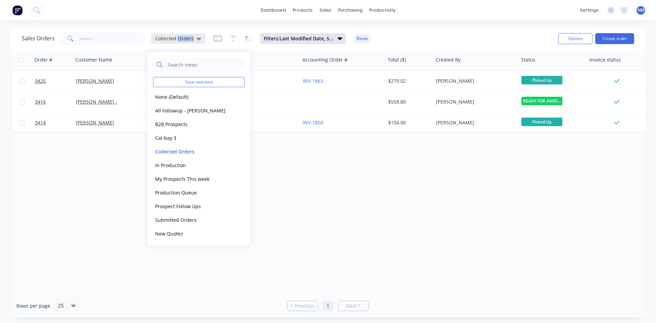
click at [187, 41] on span "Collected Orders" at bounding box center [174, 38] width 39 height 7
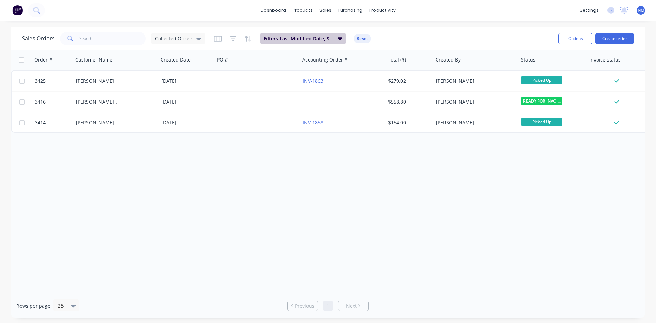
click at [305, 40] on span "Filters: Last Modified Date, Status" at bounding box center [299, 38] width 70 height 7
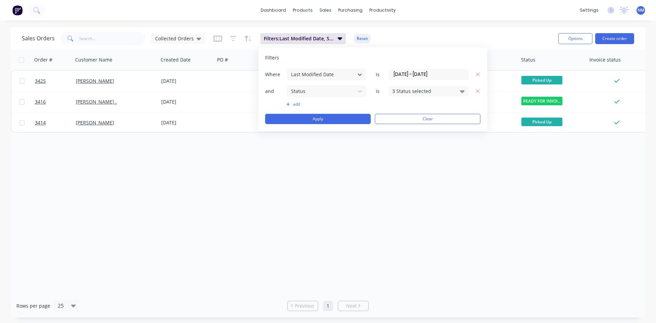
click at [459, 91] on div "3 Status selected" at bounding box center [428, 91] width 80 height 10
click at [399, 130] on div at bounding box center [400, 129] width 14 height 14
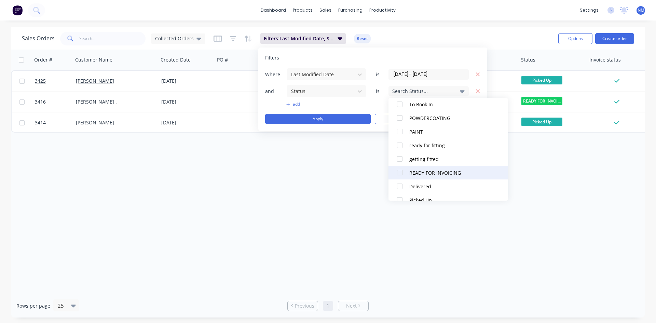
scroll to position [266, 0]
click at [399, 162] on div at bounding box center [400, 163] width 14 height 14
click at [478, 74] on icon "button" at bounding box center [478, 74] width 4 height 4
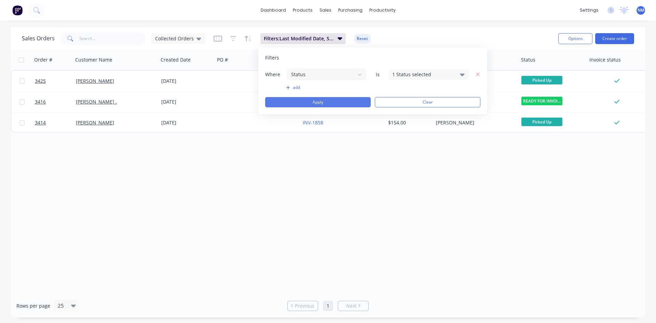
click at [320, 102] on button "Apply" at bounding box center [318, 102] width 106 height 10
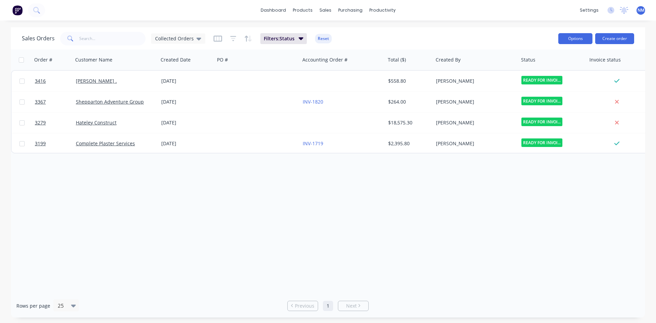
click at [582, 37] on button "Options" at bounding box center [575, 38] width 34 height 11
click at [541, 87] on div "Export" at bounding box center [554, 83] width 63 height 10
